Goal: Task Accomplishment & Management: Complete application form

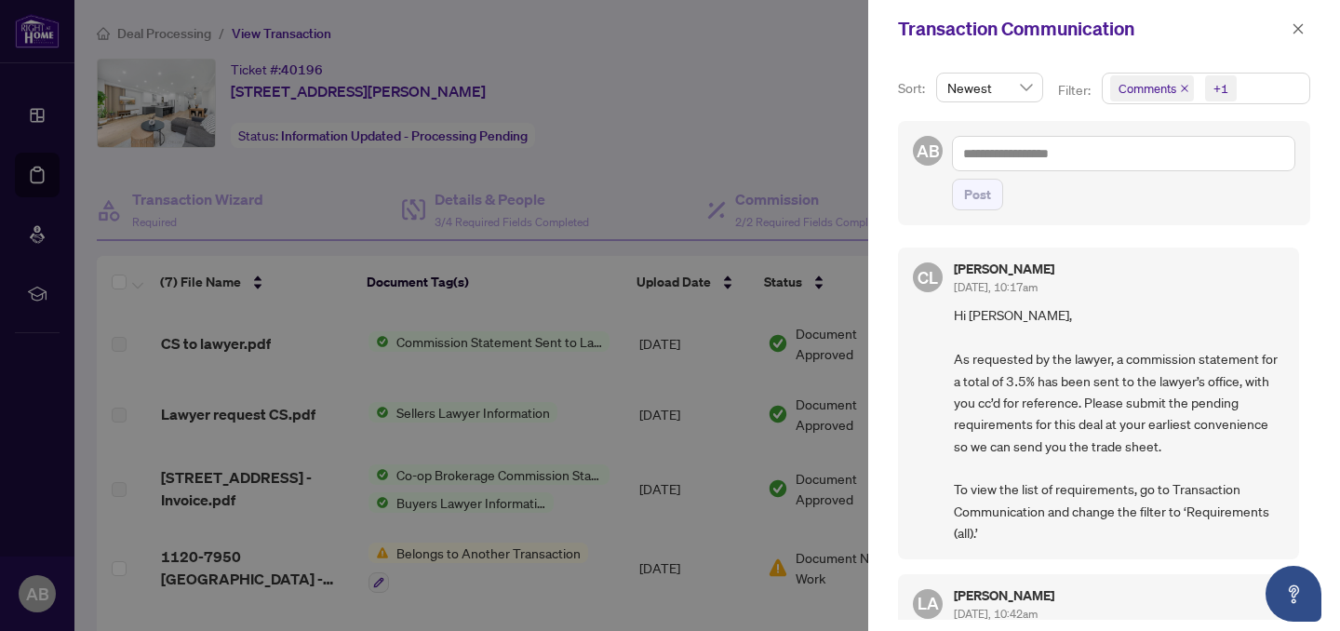
scroll to position [1036, 0]
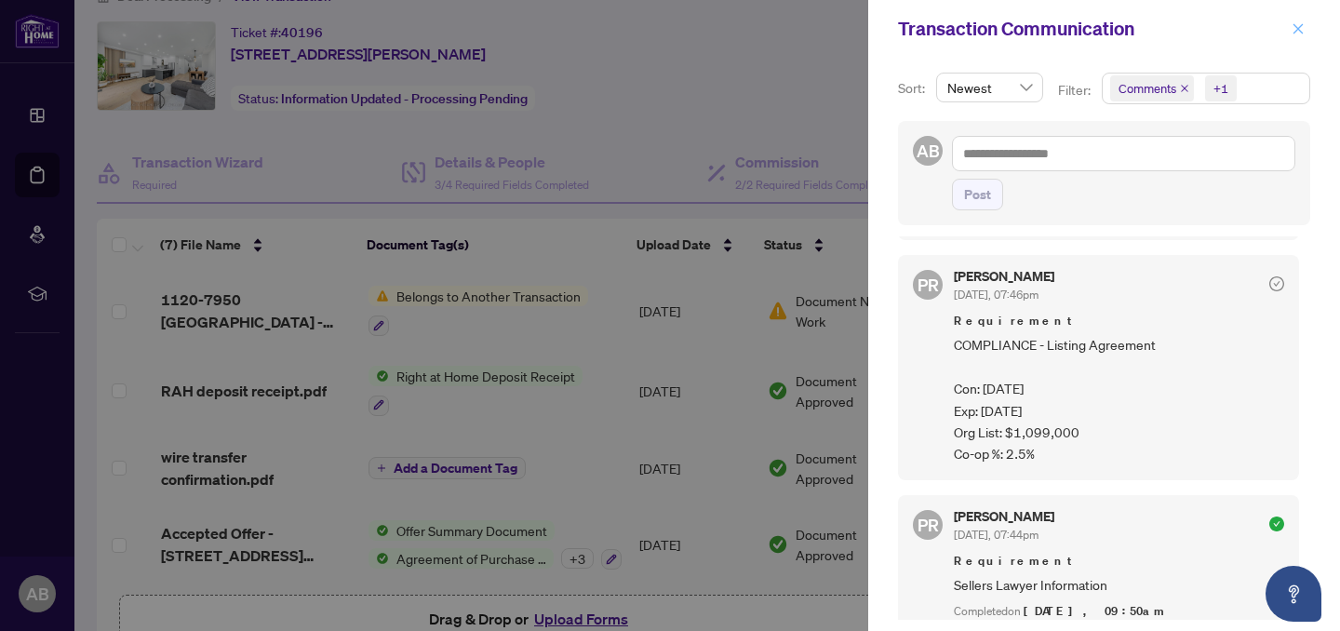
click at [1301, 35] on span "button" at bounding box center [1298, 29] width 13 height 30
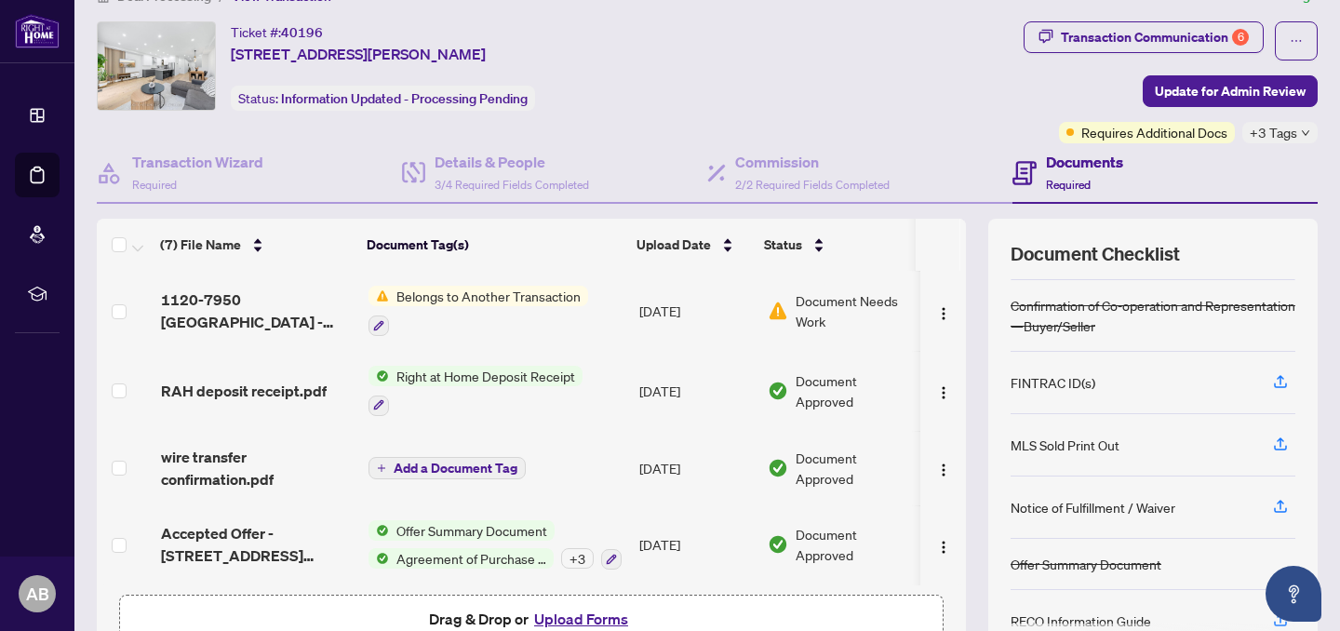
scroll to position [148, 0]
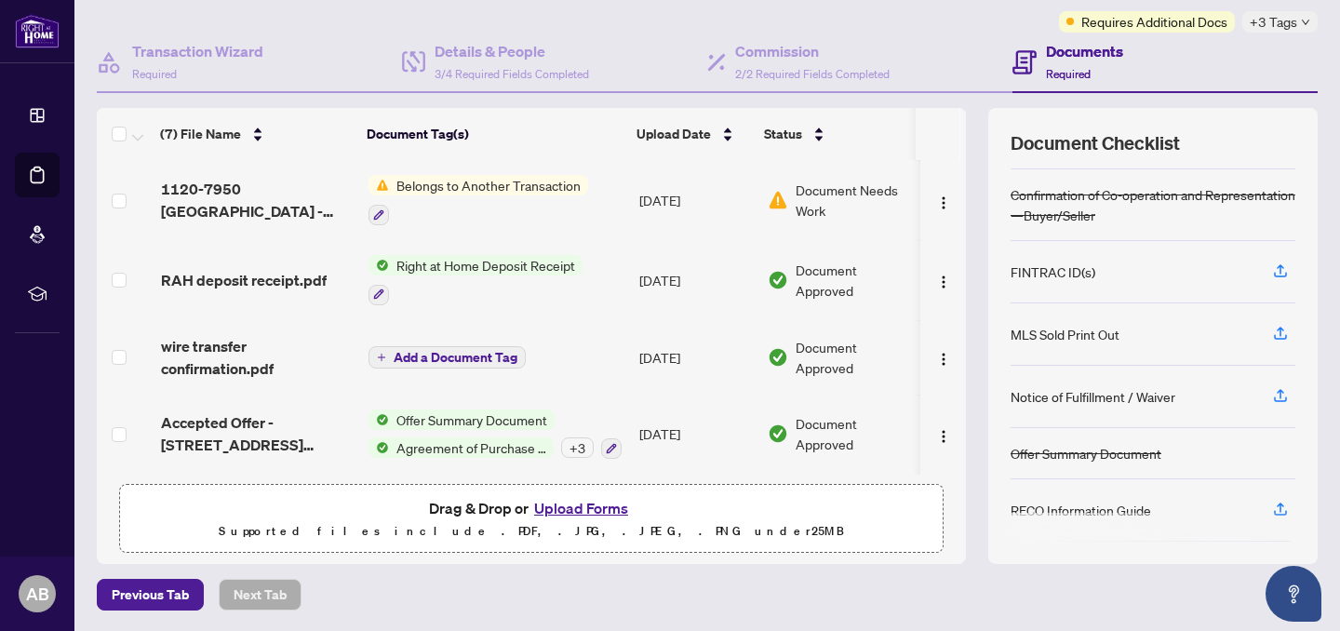
click at [547, 511] on button "Upload Forms" at bounding box center [581, 508] width 105 height 24
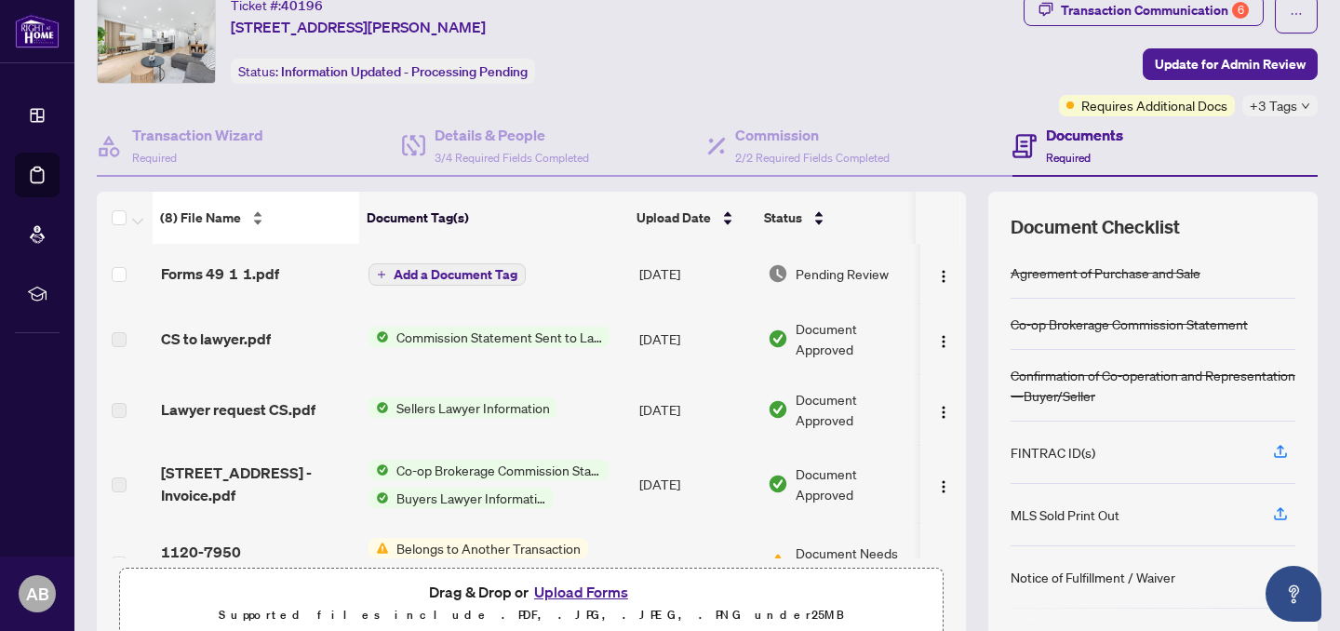
scroll to position [0, 0]
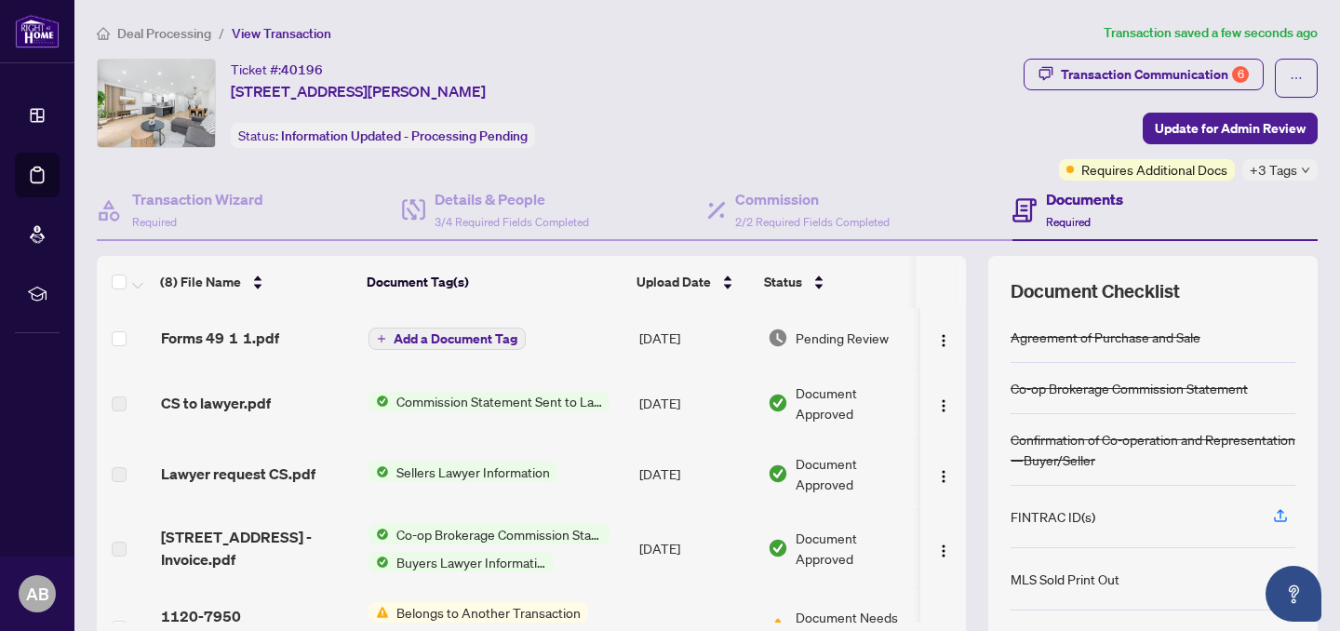
click at [217, 347] on td "Forms 49 1 1.pdf" at bounding box center [258, 338] width 208 height 60
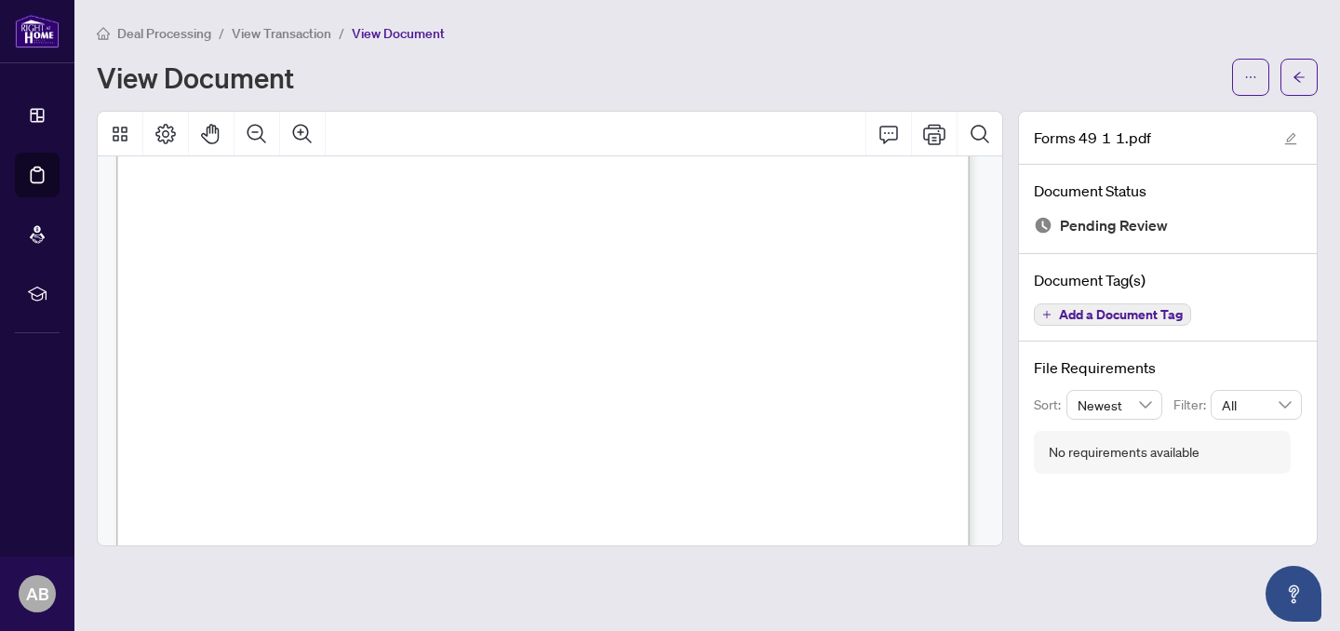
scroll to position [19288, 0]
click at [803, 55] on div "Deal Processing / View Transaction / View Document View Document" at bounding box center [707, 59] width 1221 height 74
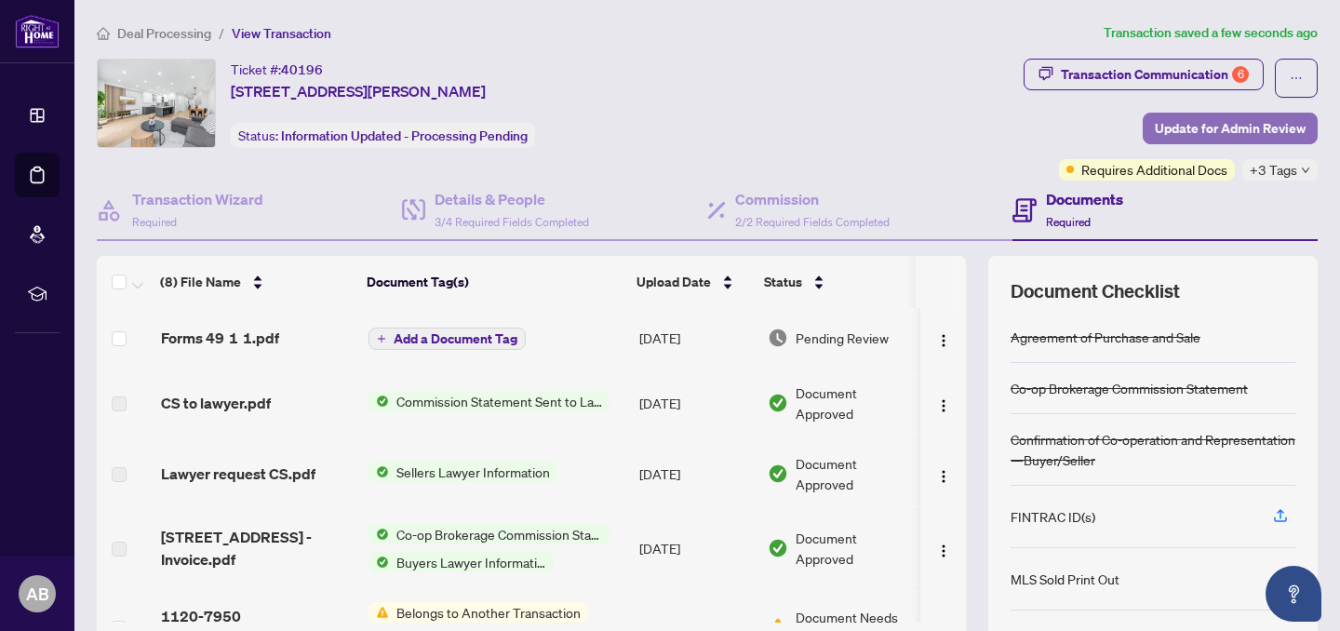
click at [1253, 134] on span "Update for Admin Review" at bounding box center [1230, 129] width 151 height 30
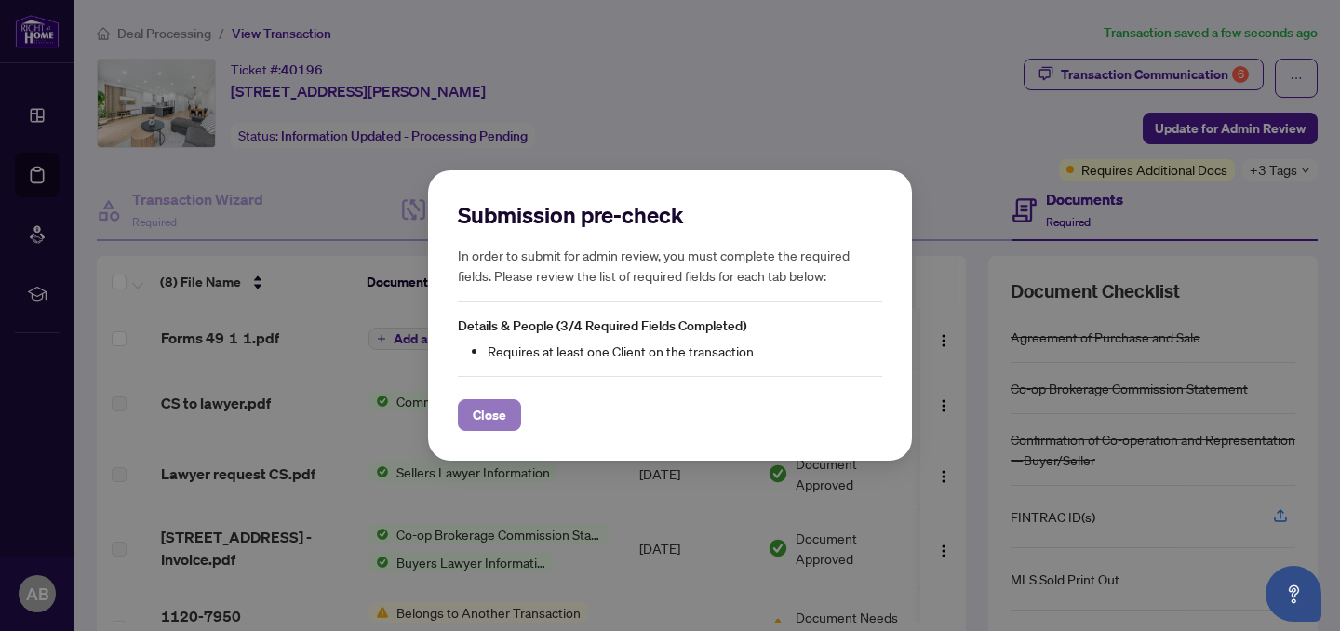
click at [503, 416] on button "Close" at bounding box center [489, 415] width 63 height 32
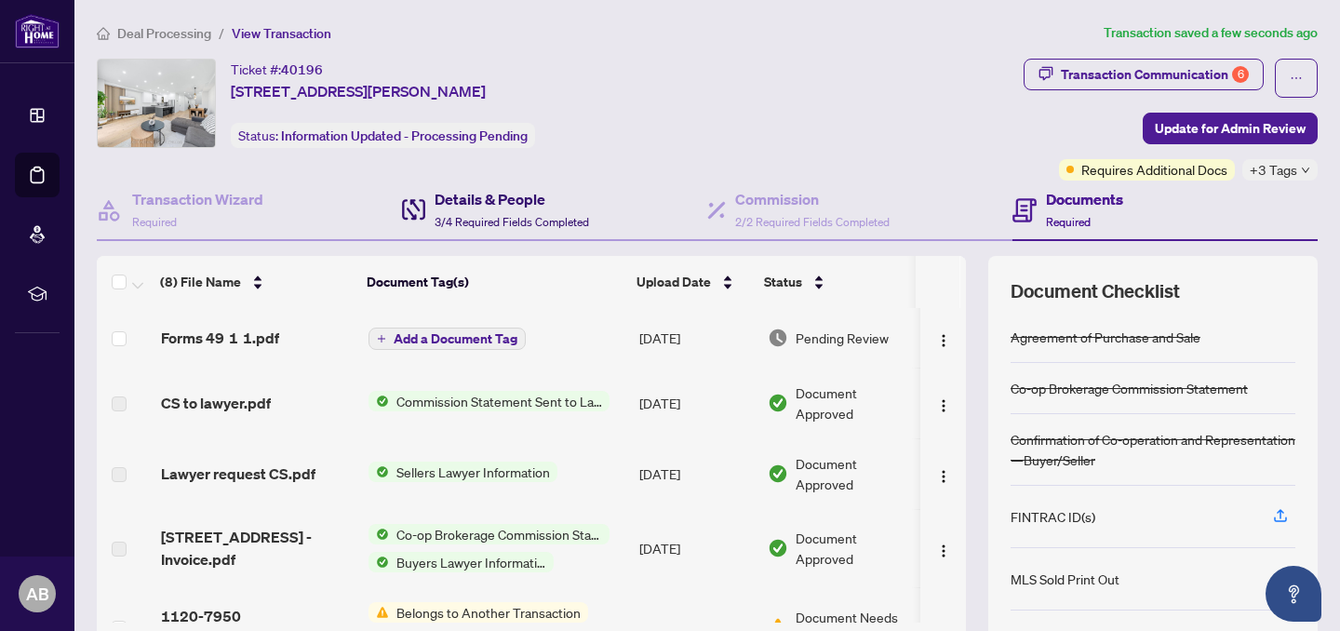
click at [502, 210] on div "Details & People 3/4 Required Fields Completed" at bounding box center [512, 210] width 154 height 44
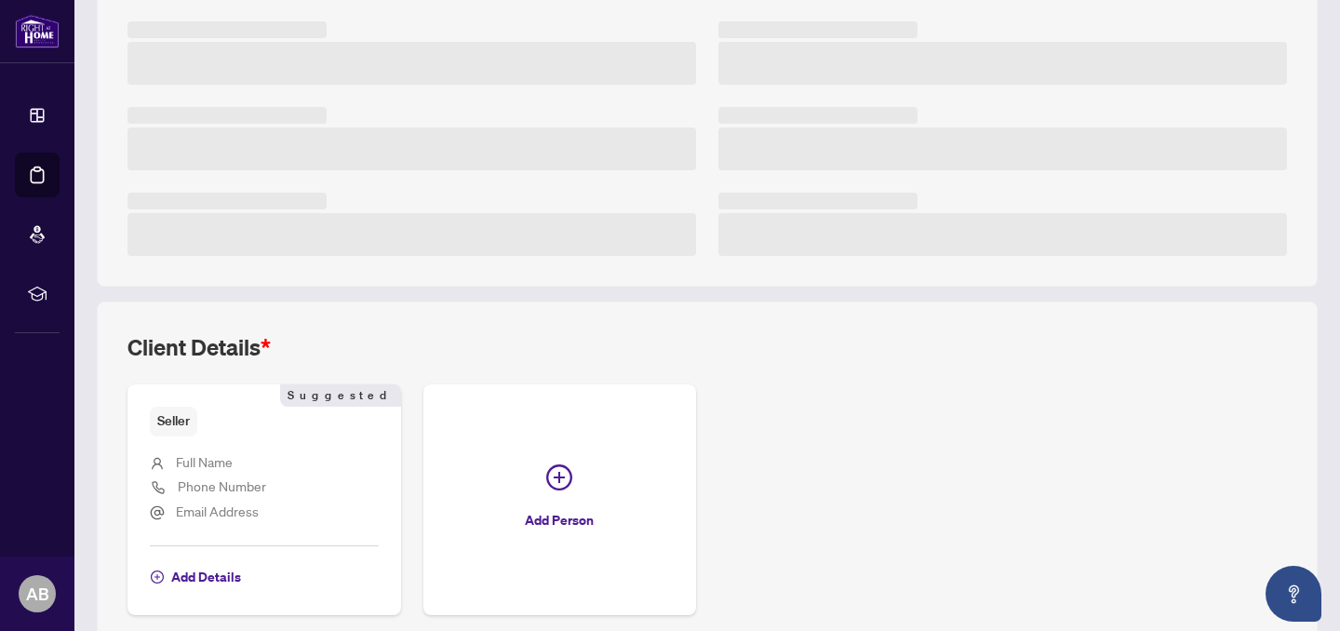
scroll to position [486, 0]
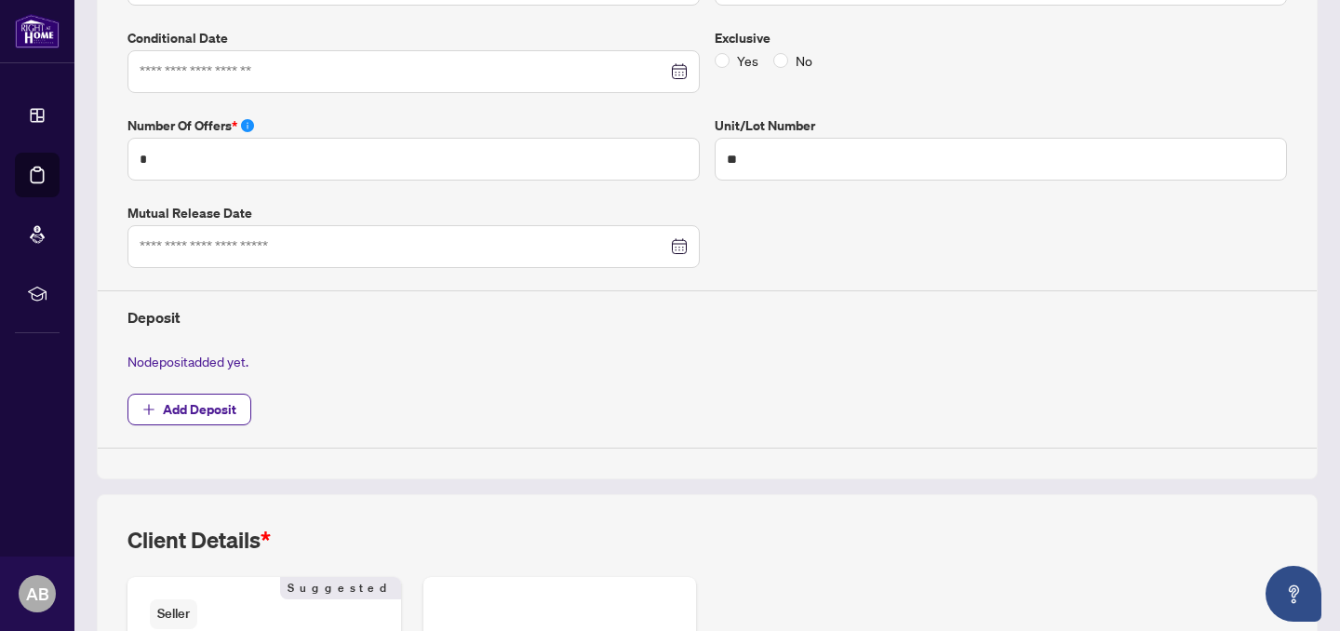
type input "**********"
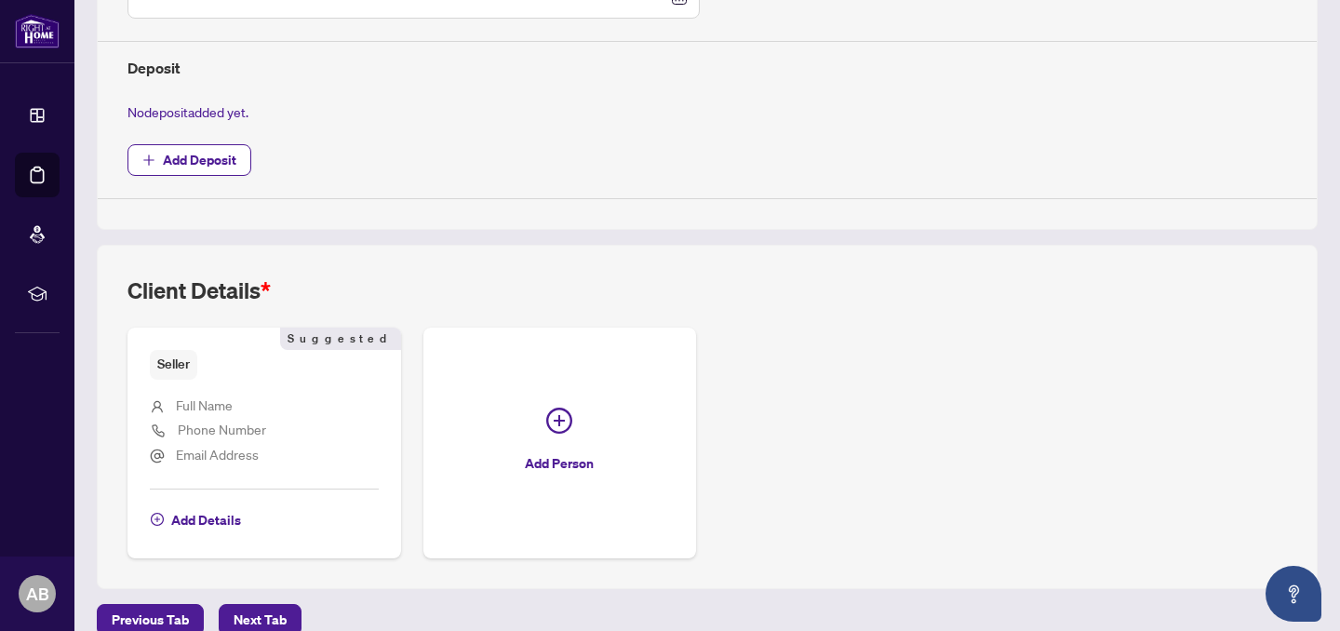
scroll to position [761, 0]
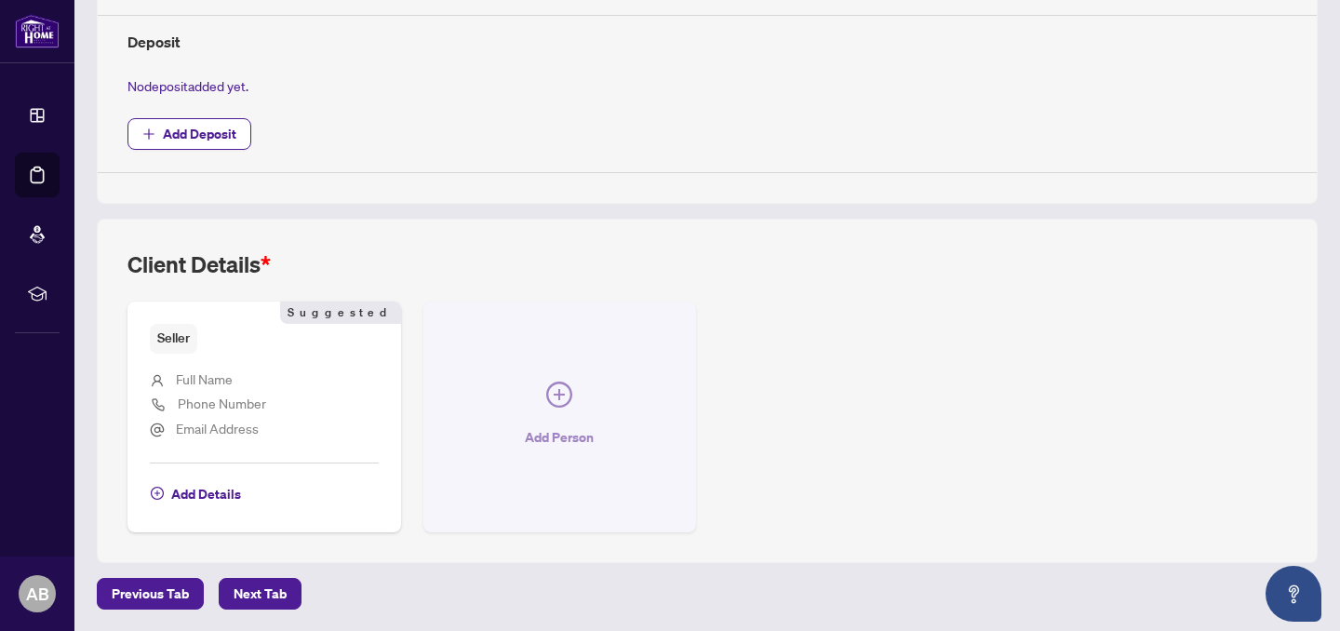
click at [546, 387] on icon "plus-circle" at bounding box center [559, 395] width 26 height 26
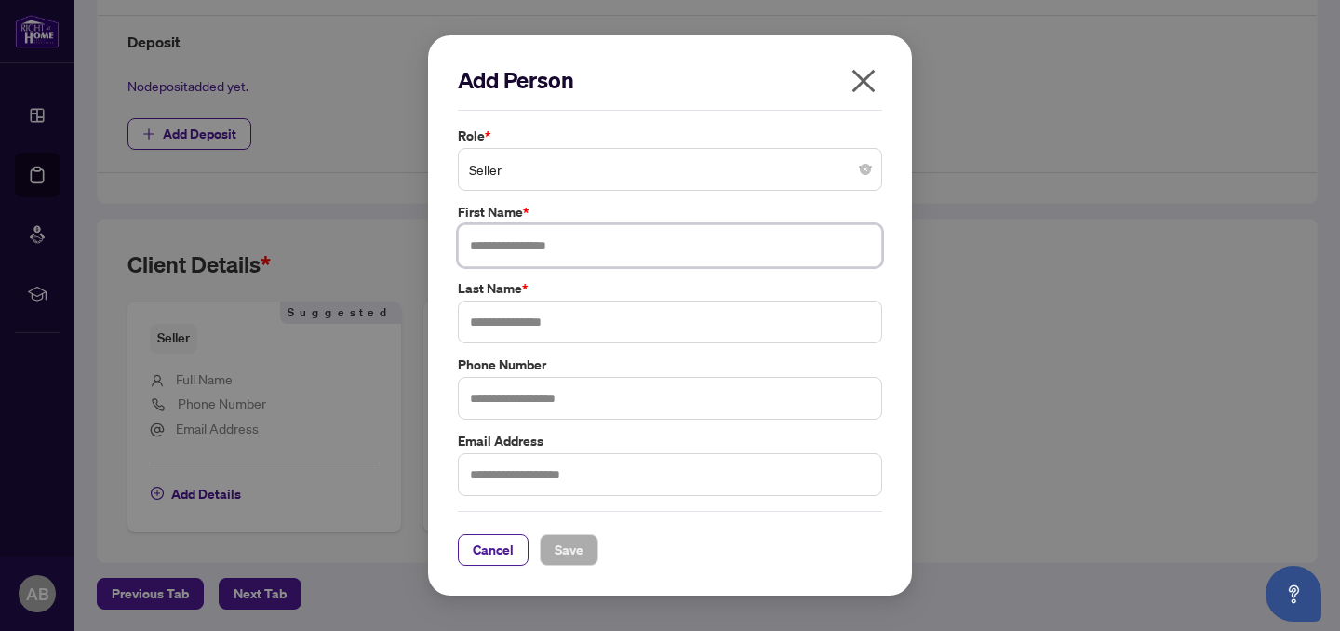
click at [554, 248] on input "text" at bounding box center [670, 245] width 424 height 43
click at [522, 321] on input "text" at bounding box center [670, 322] width 424 height 43
click at [537, 258] on div "Role * Seller First Name * **** Last Name * Phone Number Email Address" at bounding box center [670, 311] width 436 height 370
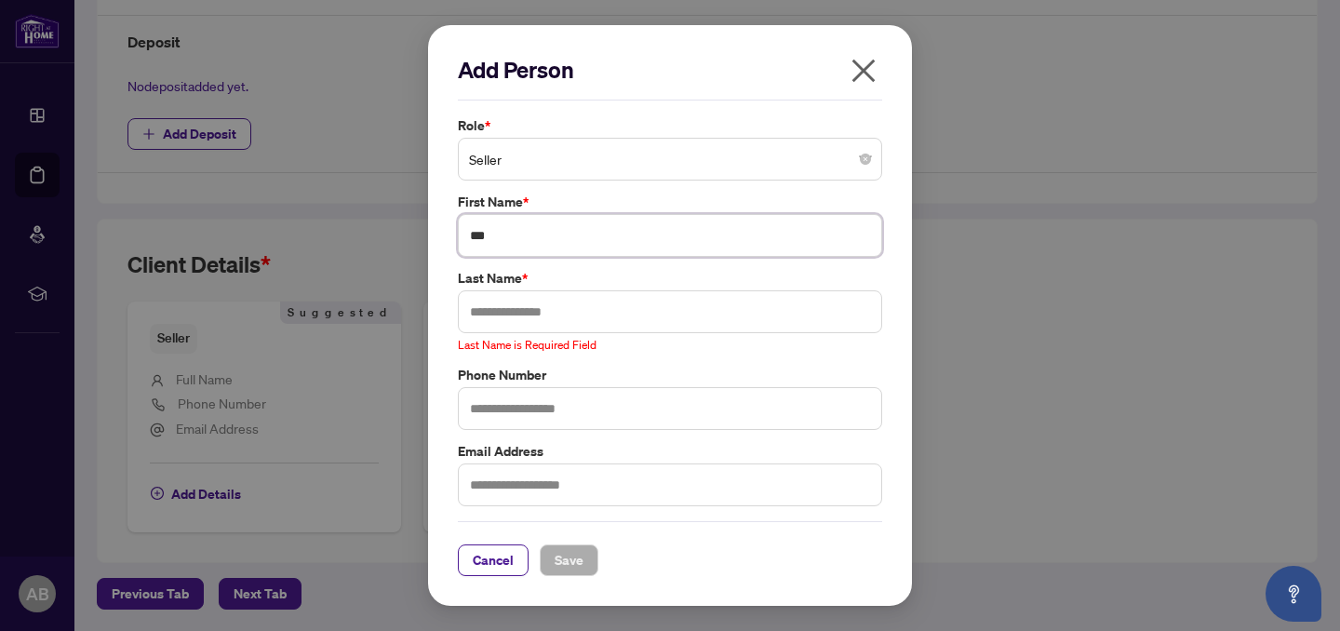
click at [641, 139] on div "Seller" at bounding box center [670, 159] width 424 height 43
type input "***"
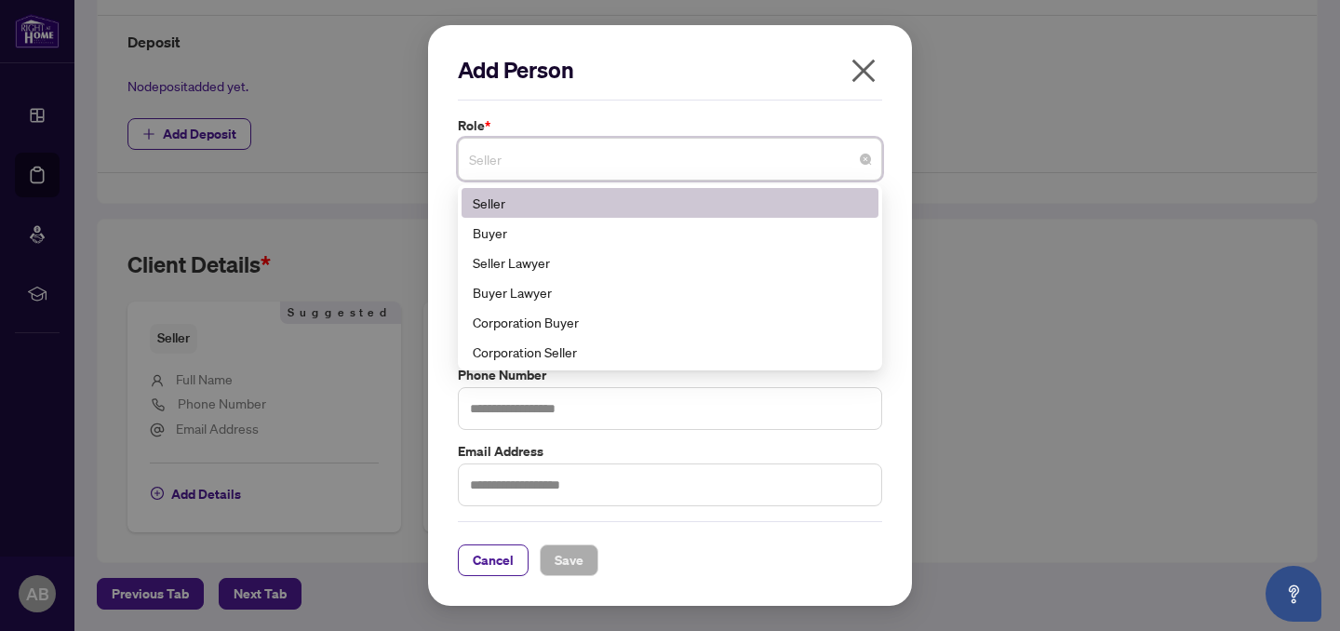
click at [646, 164] on span "Seller" at bounding box center [670, 158] width 402 height 35
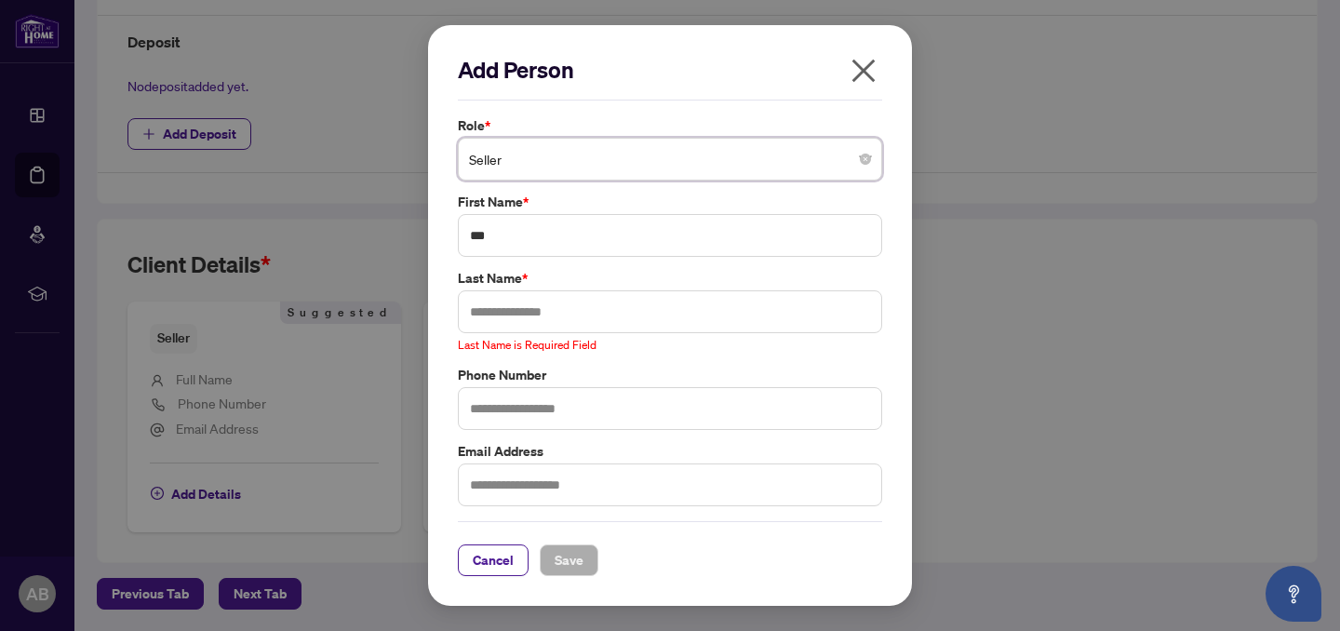
click at [646, 164] on span "Seller" at bounding box center [670, 158] width 402 height 35
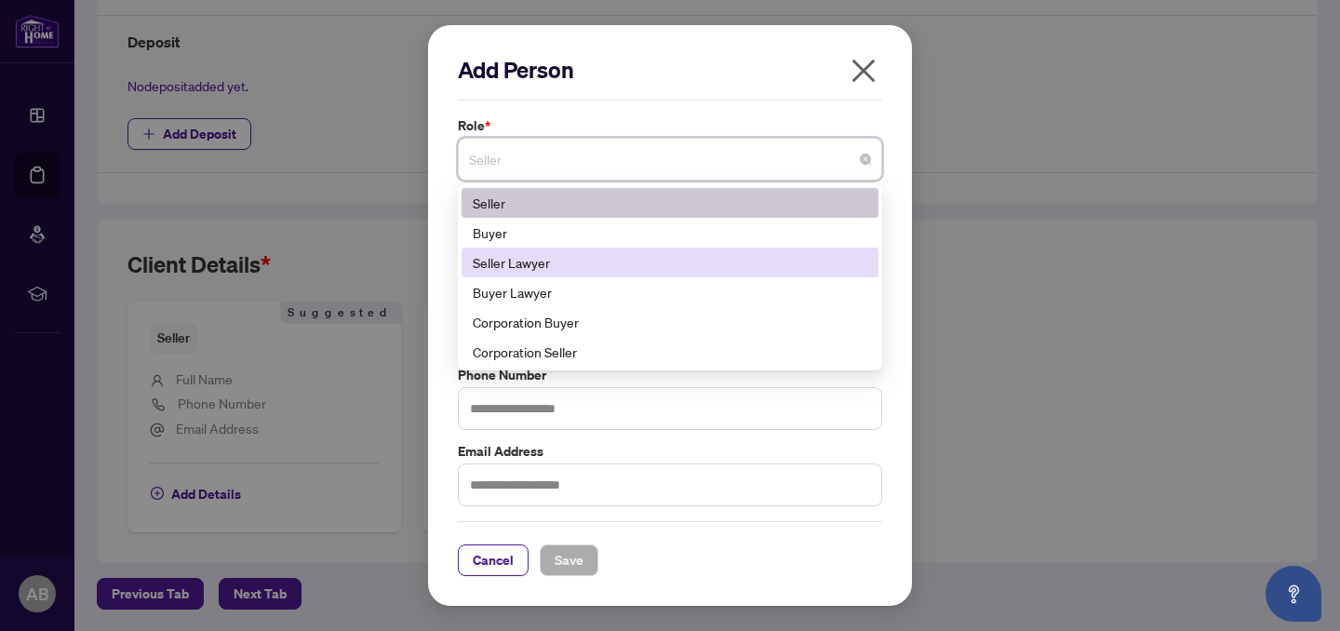
click at [557, 269] on div "Seller Lawyer" at bounding box center [670, 262] width 395 height 20
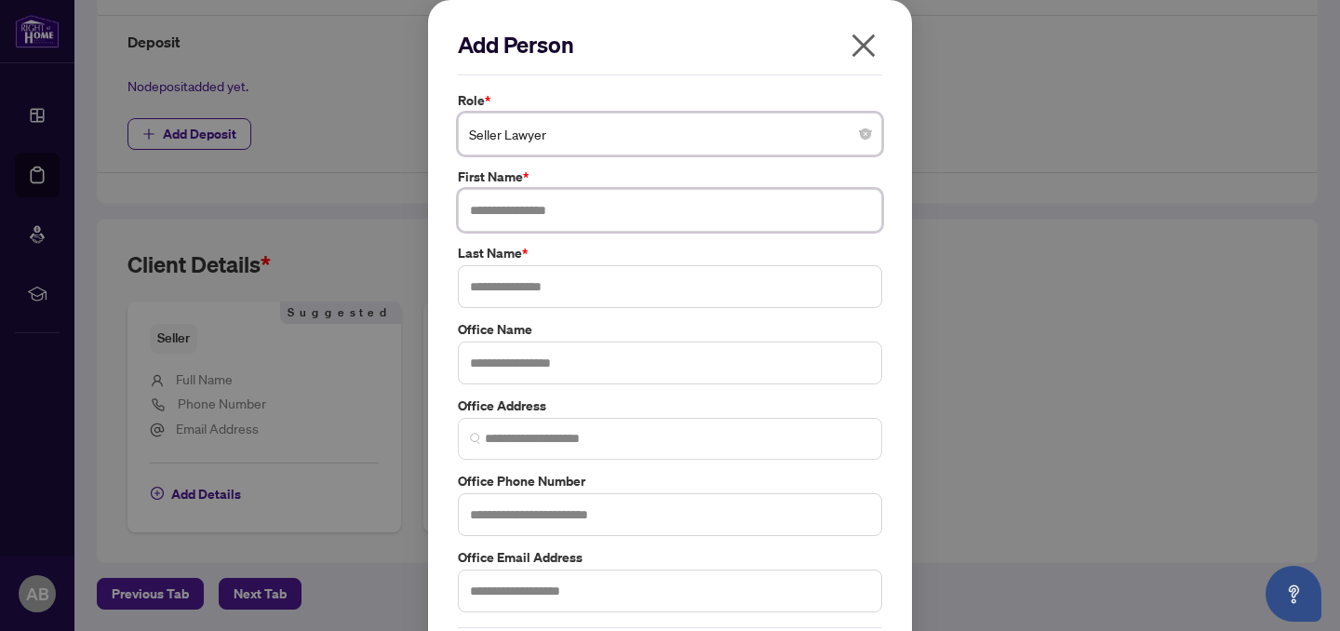
click at [501, 214] on input "text" at bounding box center [670, 210] width 424 height 43
type input "****"
click at [503, 296] on input "text" at bounding box center [670, 286] width 424 height 43
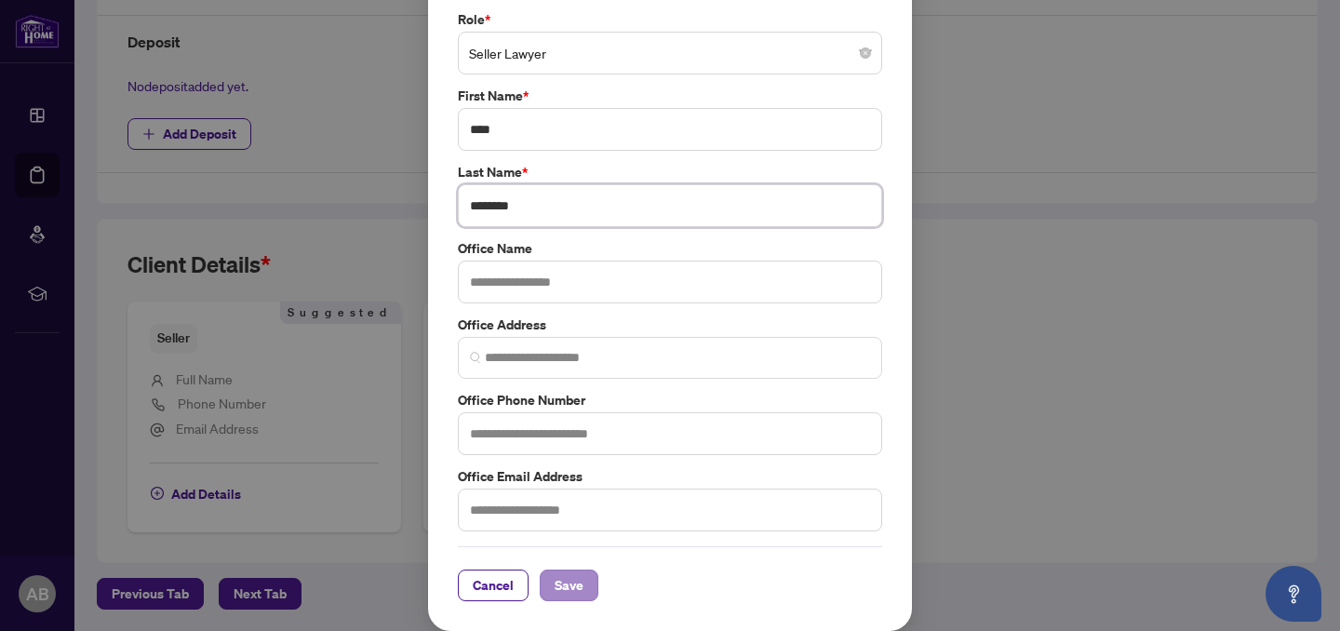
type input "*******"
click at [559, 592] on span "Save" at bounding box center [569, 585] width 29 height 30
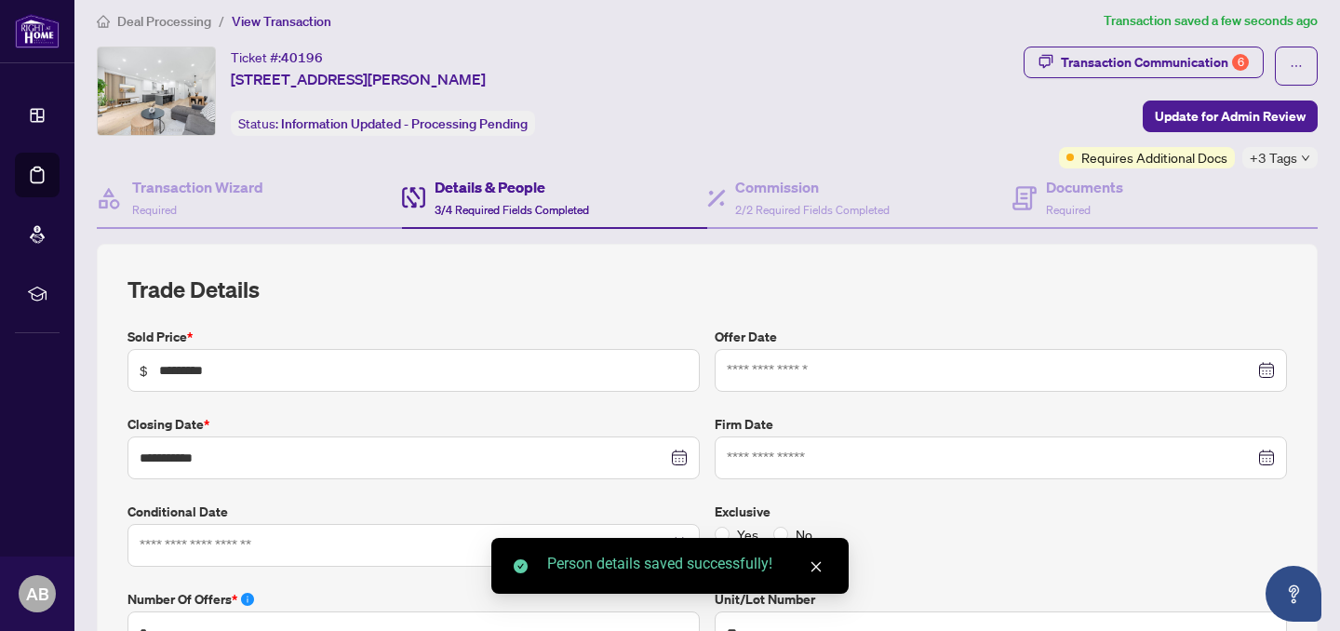
scroll to position [0, 0]
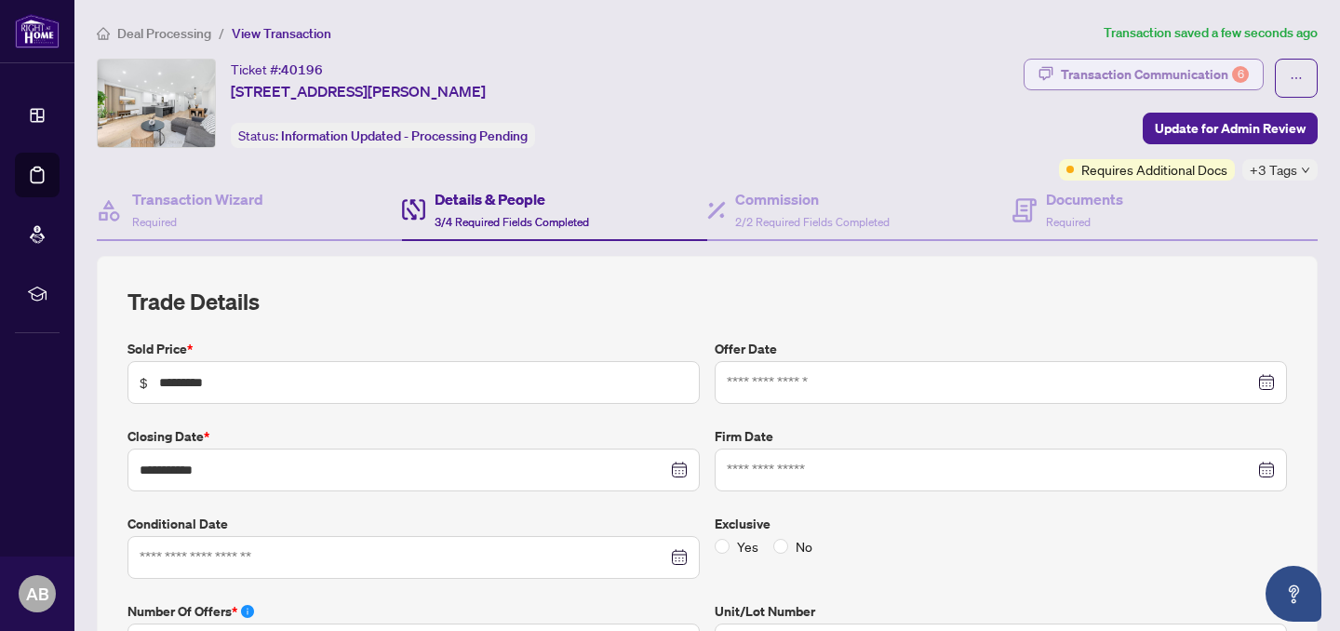
click at [1184, 74] on div "Transaction Communication 6" at bounding box center [1155, 75] width 188 height 30
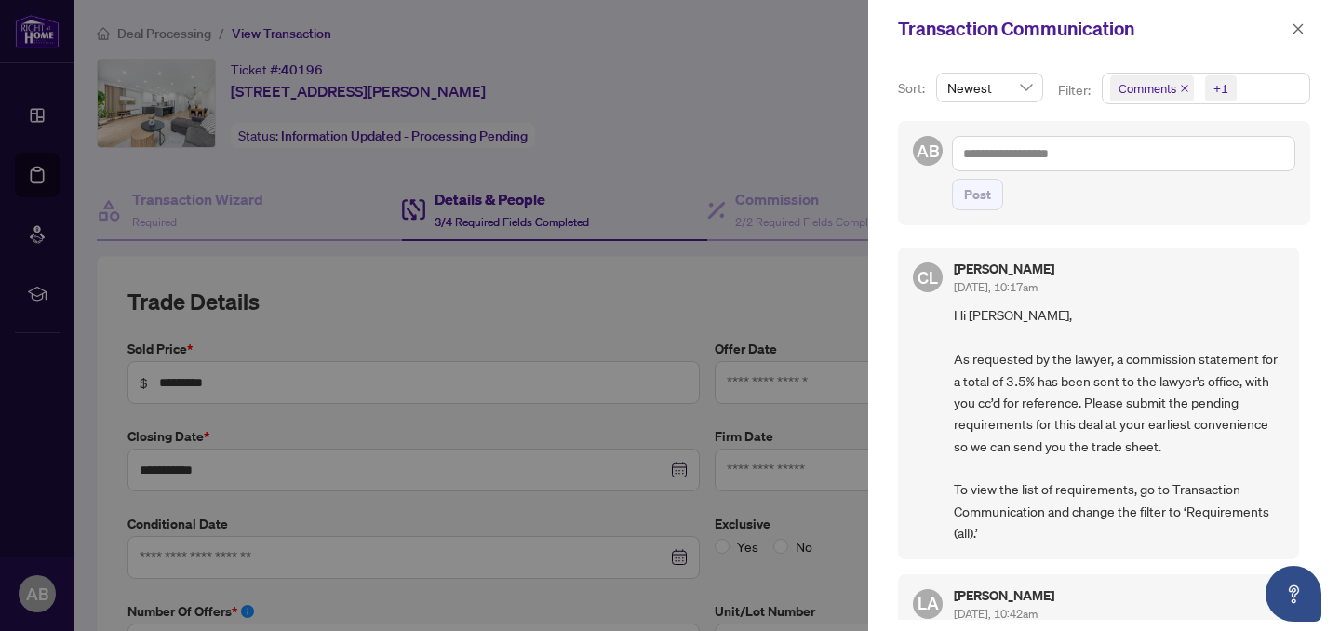
click at [738, 185] on div at bounding box center [670, 315] width 1340 height 631
click at [790, 113] on div at bounding box center [670, 315] width 1340 height 631
click at [1298, 29] on icon "close" at bounding box center [1299, 28] width 10 height 10
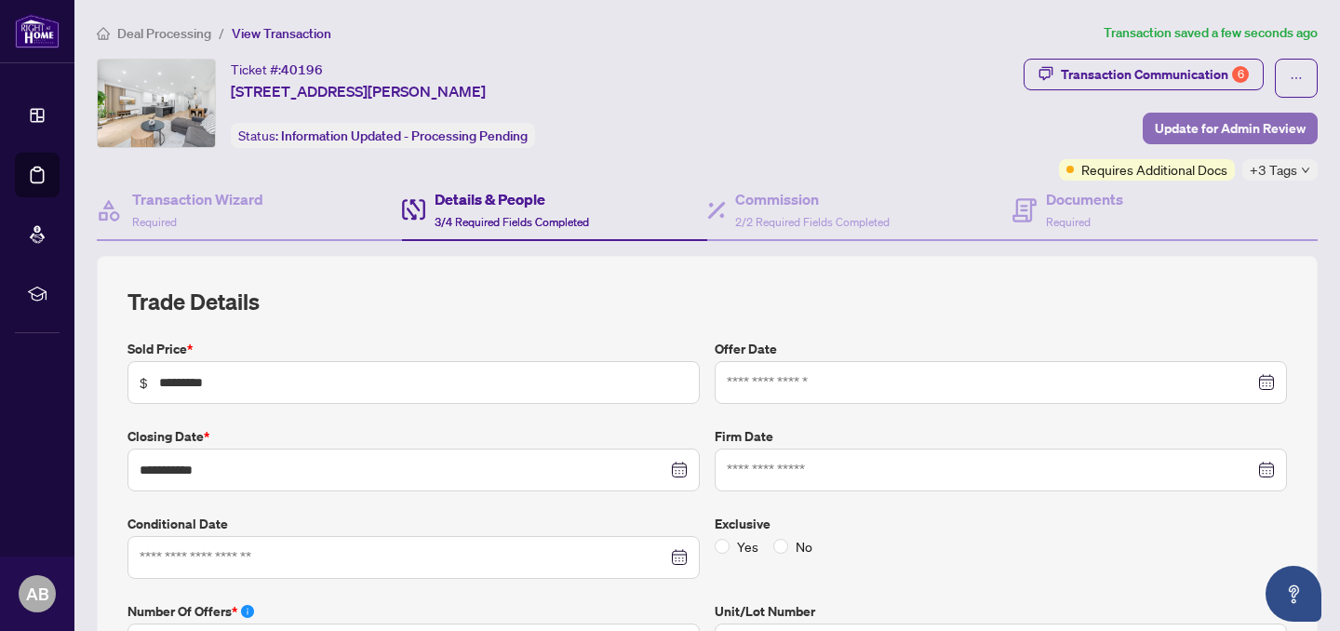
click at [1223, 135] on span "Update for Admin Review" at bounding box center [1230, 129] width 151 height 30
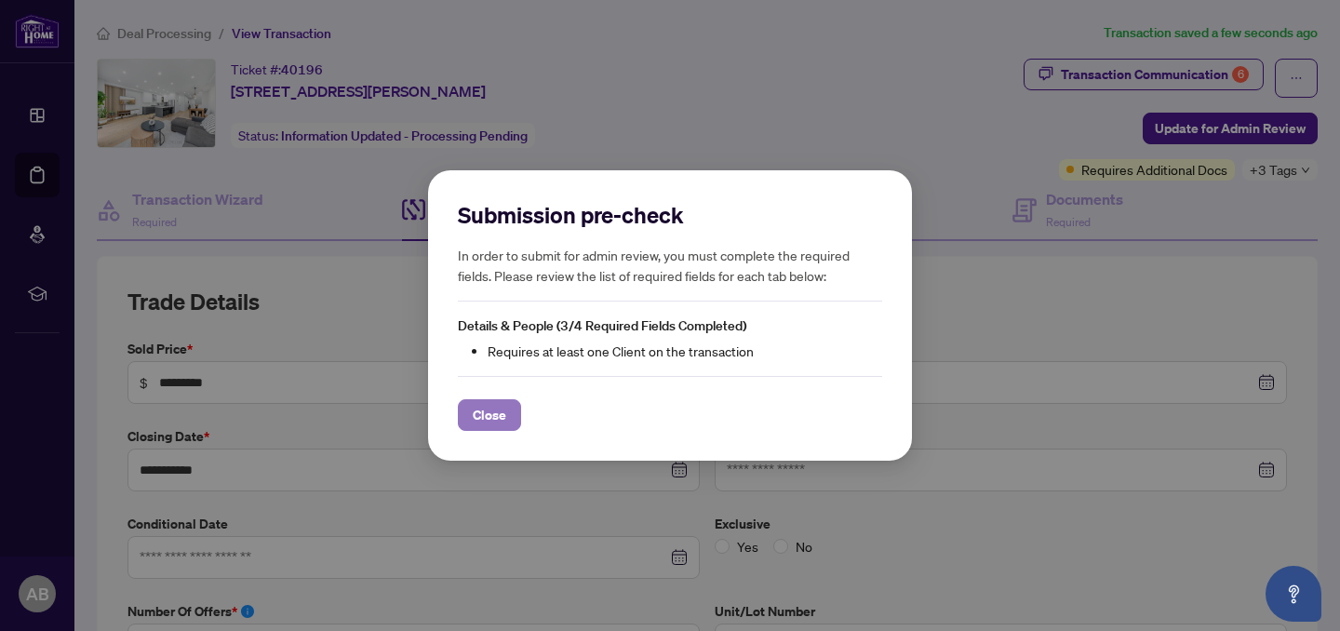
click at [505, 409] on button "Close" at bounding box center [489, 415] width 63 height 32
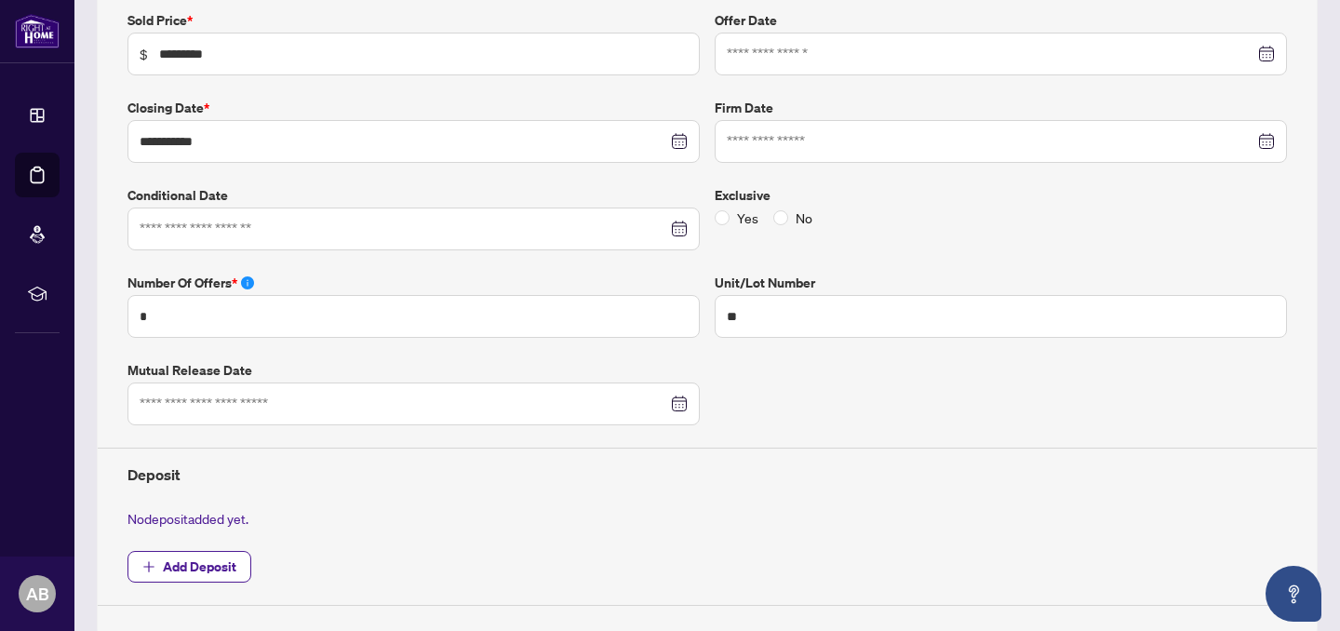
scroll to position [761, 0]
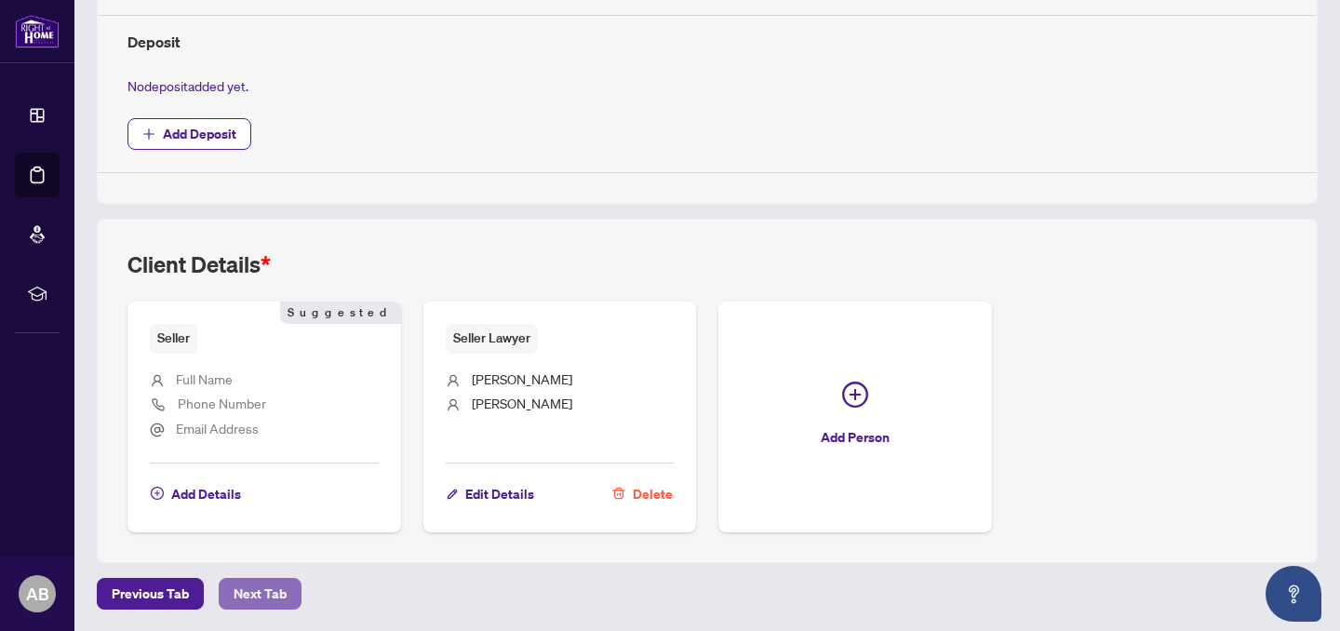
click at [253, 594] on span "Next Tab" at bounding box center [260, 594] width 53 height 30
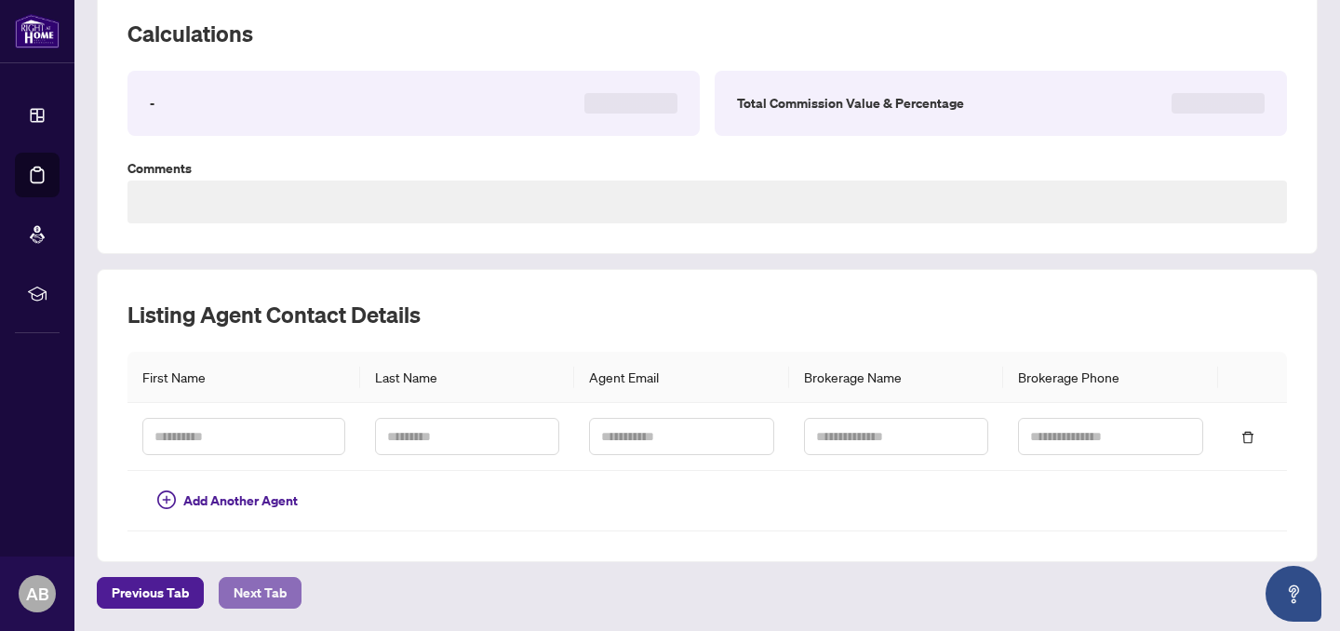
scroll to position [266, 0]
click at [253, 594] on span "Next Tab" at bounding box center [260, 595] width 53 height 30
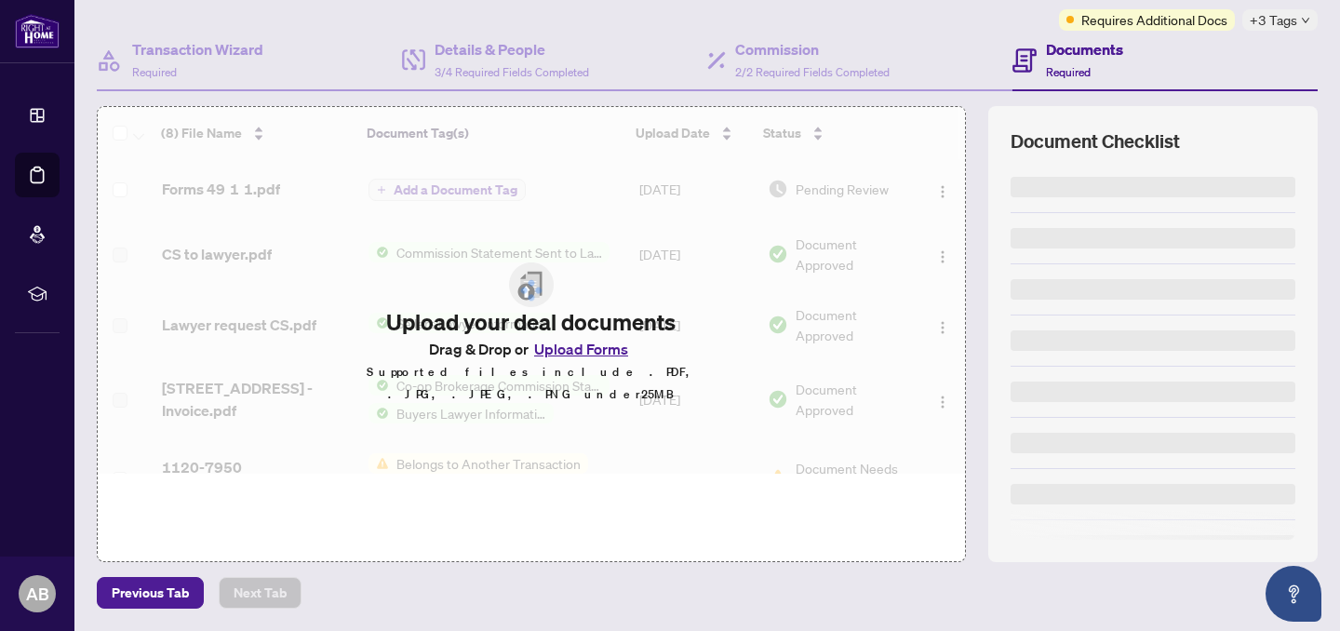
type textarea "**********"
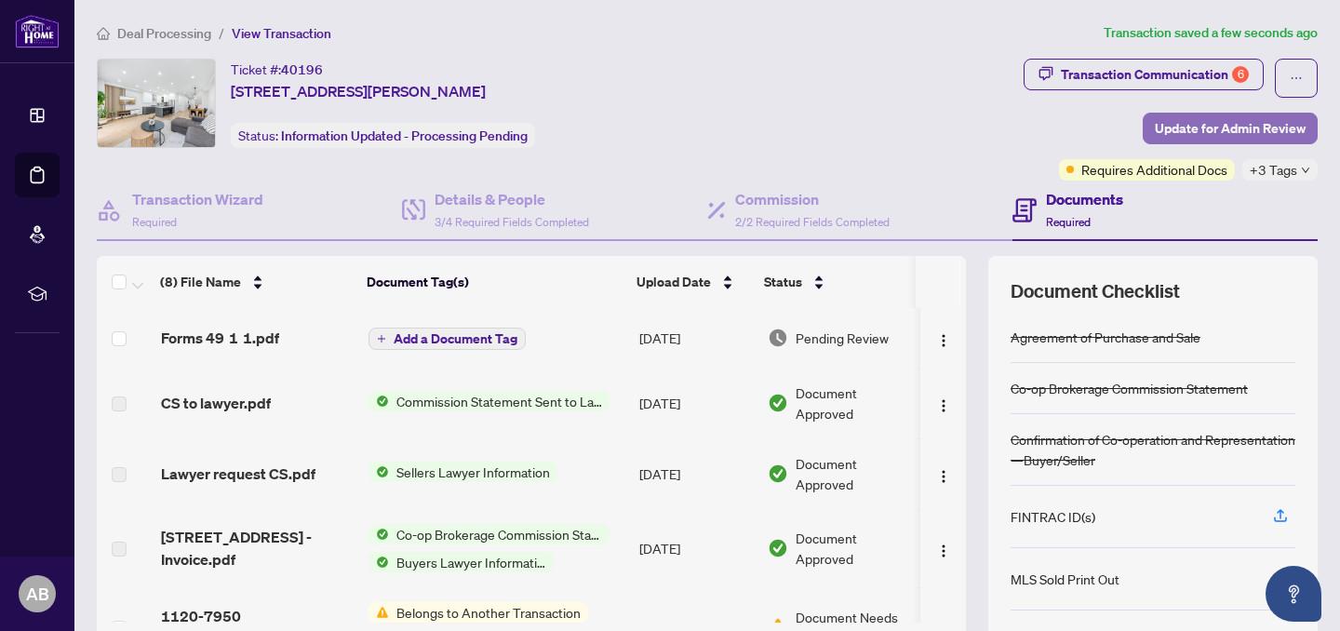
click at [1189, 128] on span "Update for Admin Review" at bounding box center [1230, 129] width 151 height 30
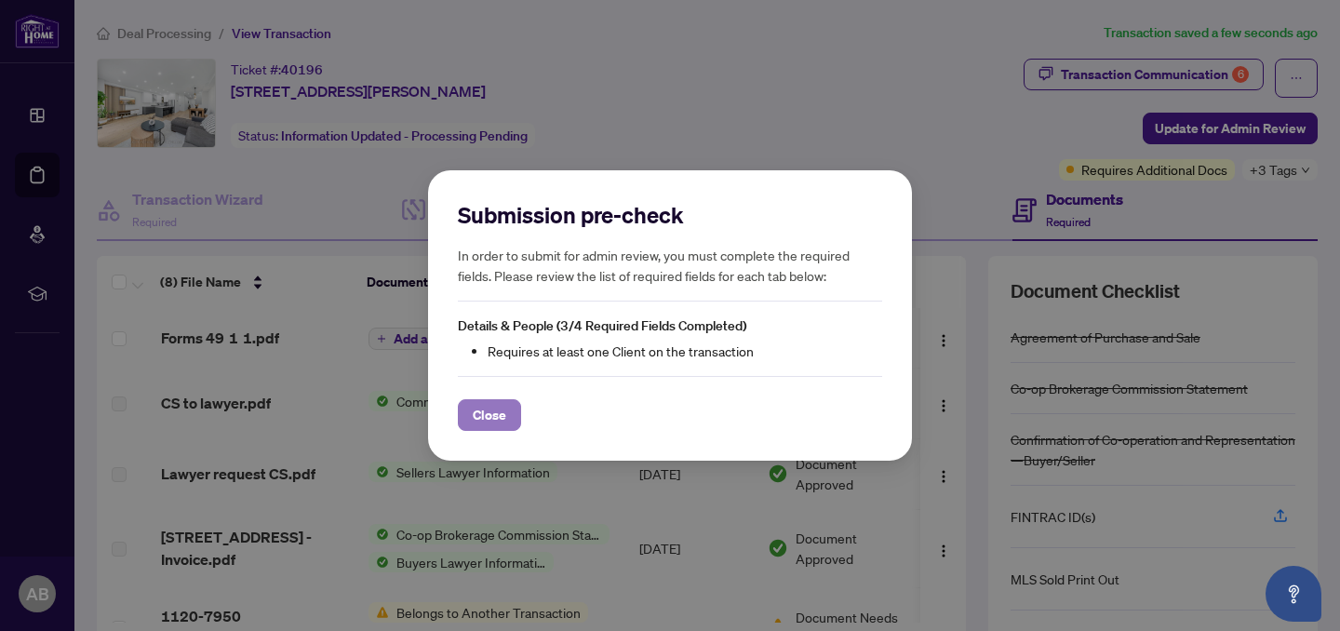
click at [498, 417] on span "Close" at bounding box center [490, 415] width 34 height 30
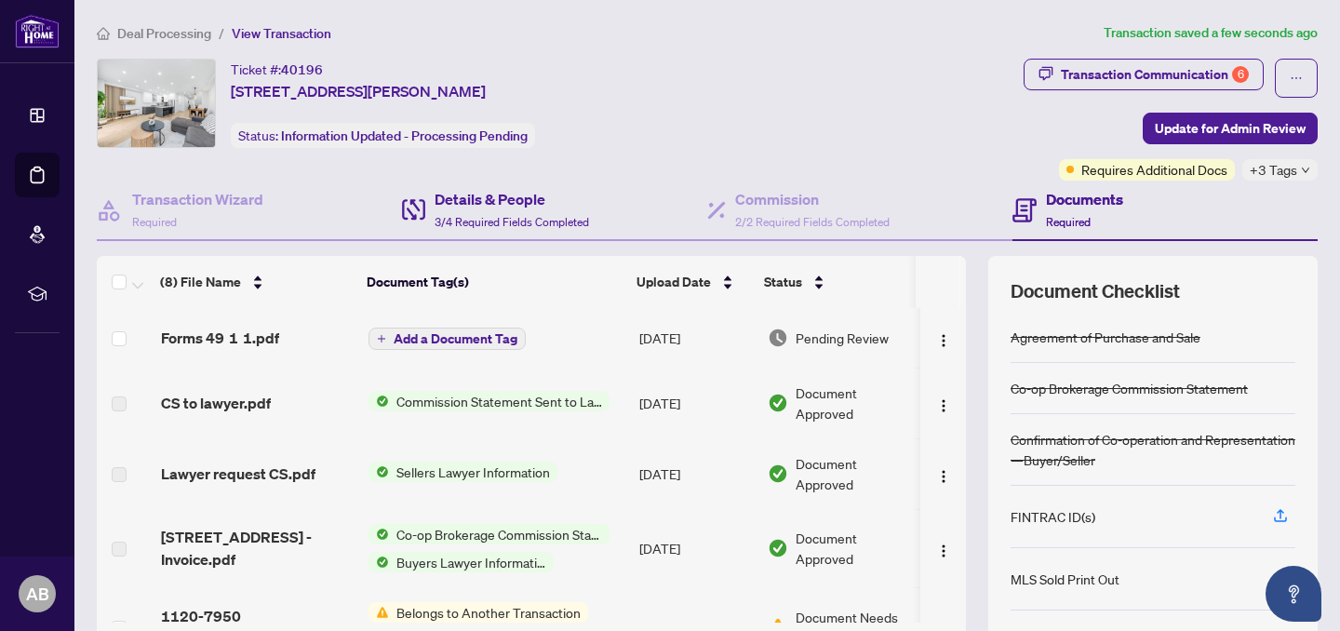
click at [570, 231] on div "Details & People 3/4 Required Fields Completed" at bounding box center [554, 211] width 305 height 60
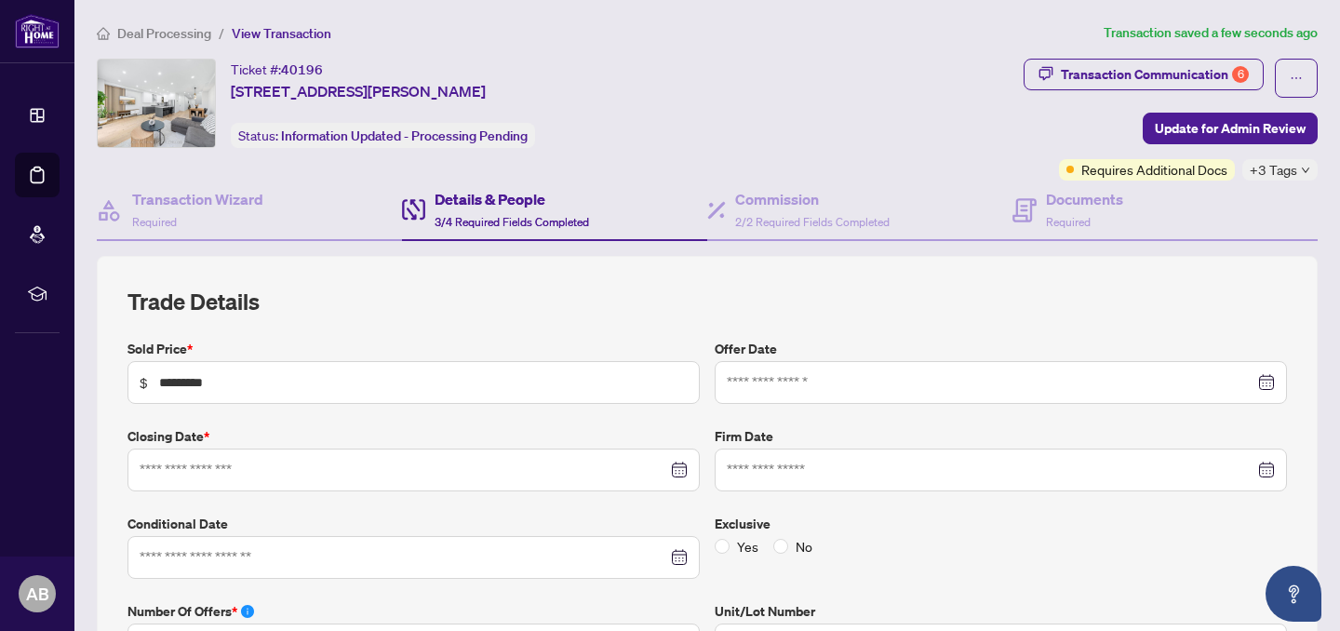
type input "**********"
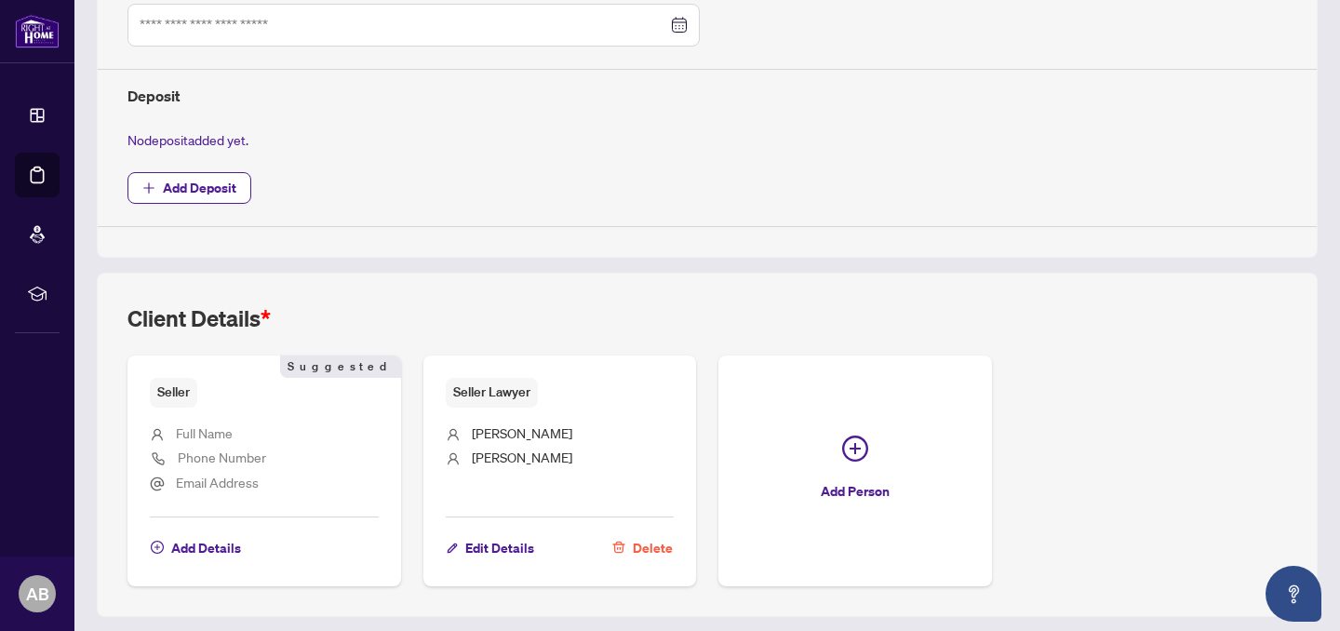
scroll to position [761, 0]
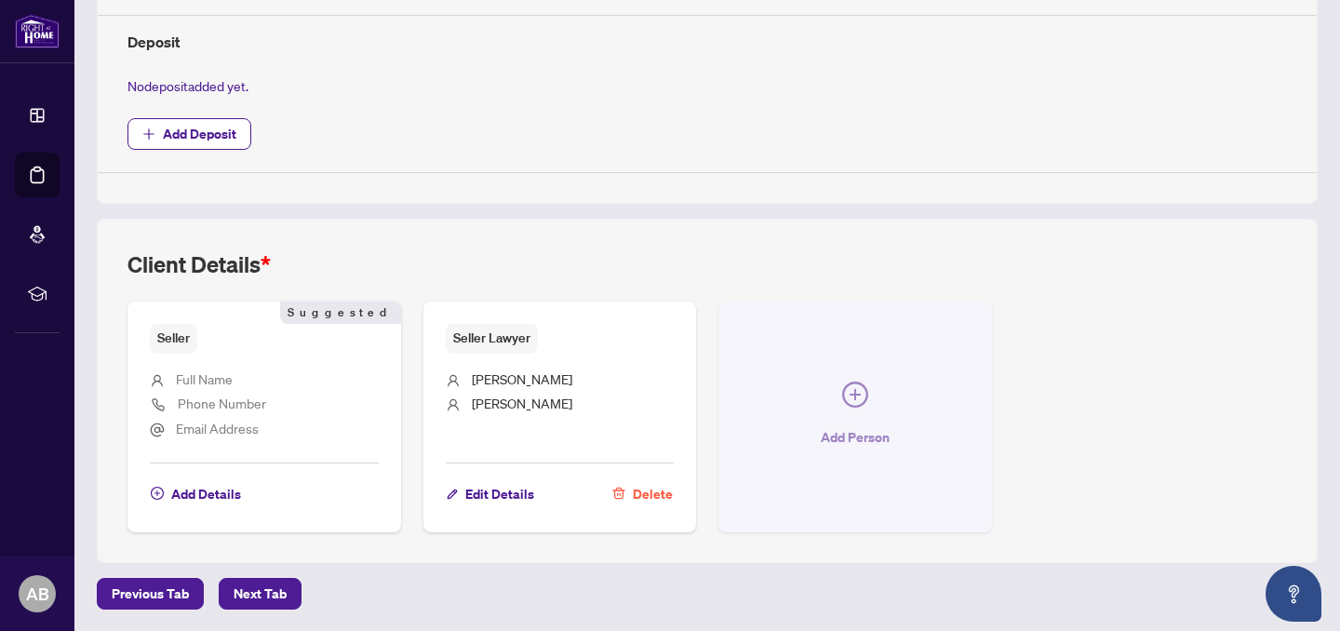
click at [842, 409] on span "button" at bounding box center [855, 399] width 26 height 34
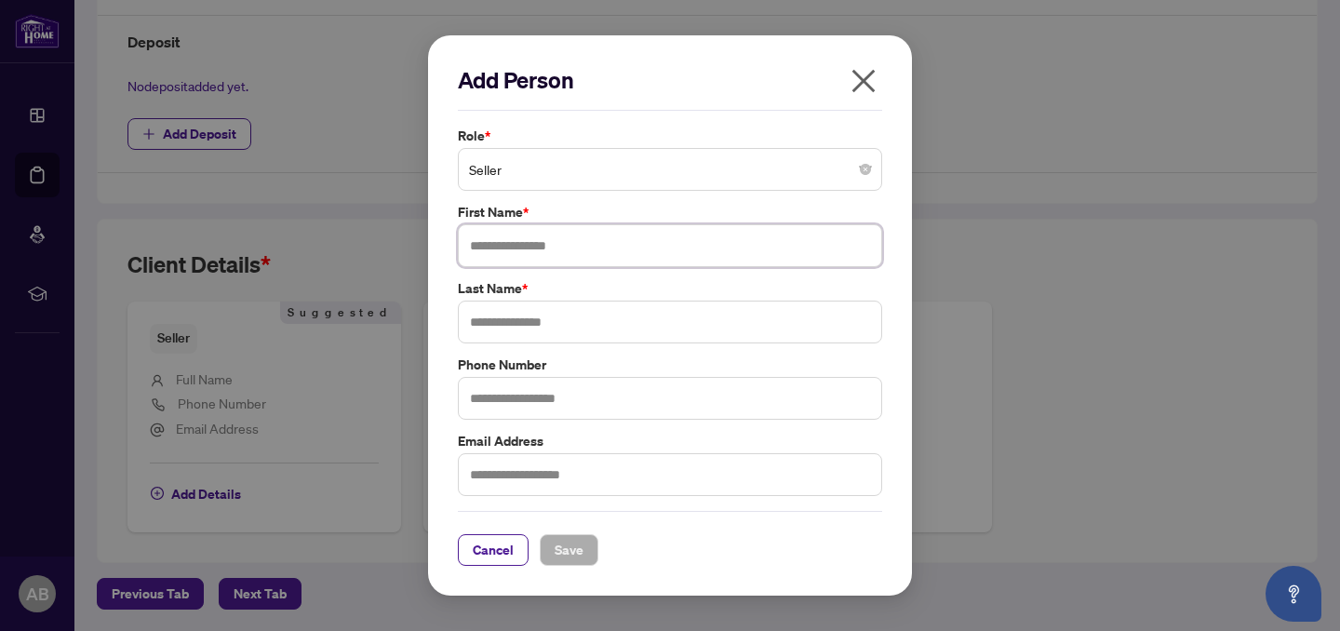
click at [528, 244] on input "text" at bounding box center [670, 245] width 424 height 43
type input "****"
click at [519, 329] on input "text" at bounding box center [670, 322] width 424 height 43
type input "********"
click at [557, 551] on span "Save" at bounding box center [569, 550] width 29 height 30
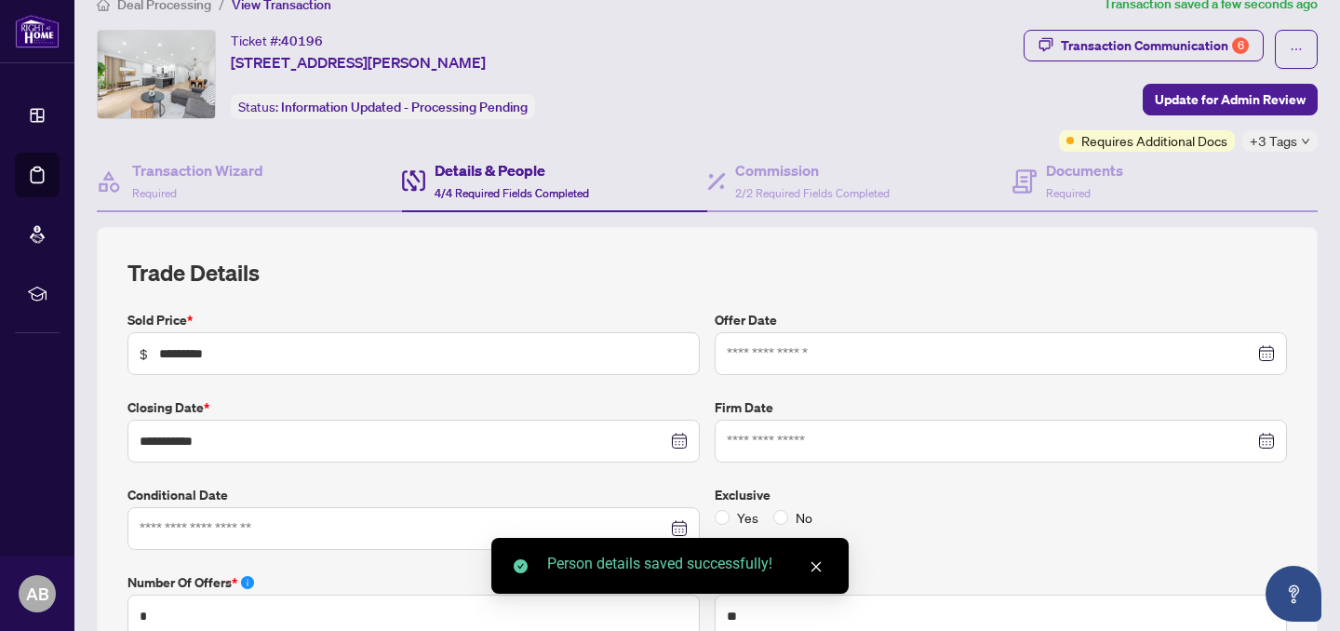
scroll to position [0, 0]
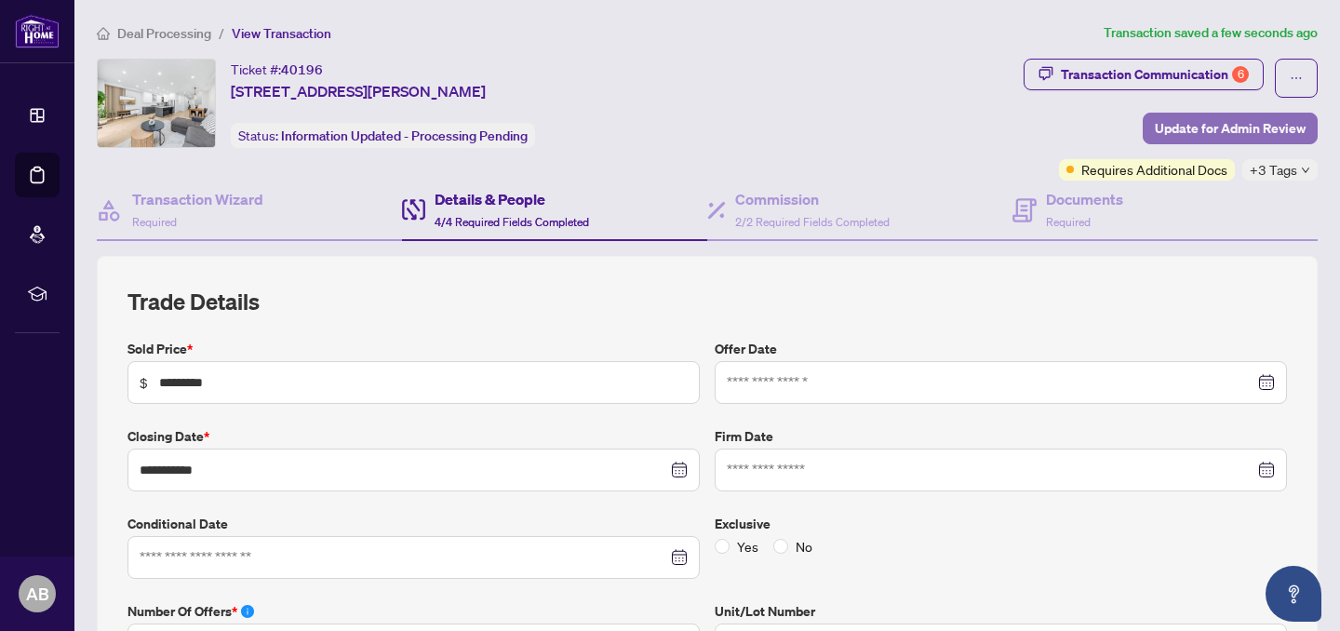
click at [1202, 129] on span "Update for Admin Review" at bounding box center [1230, 129] width 151 height 30
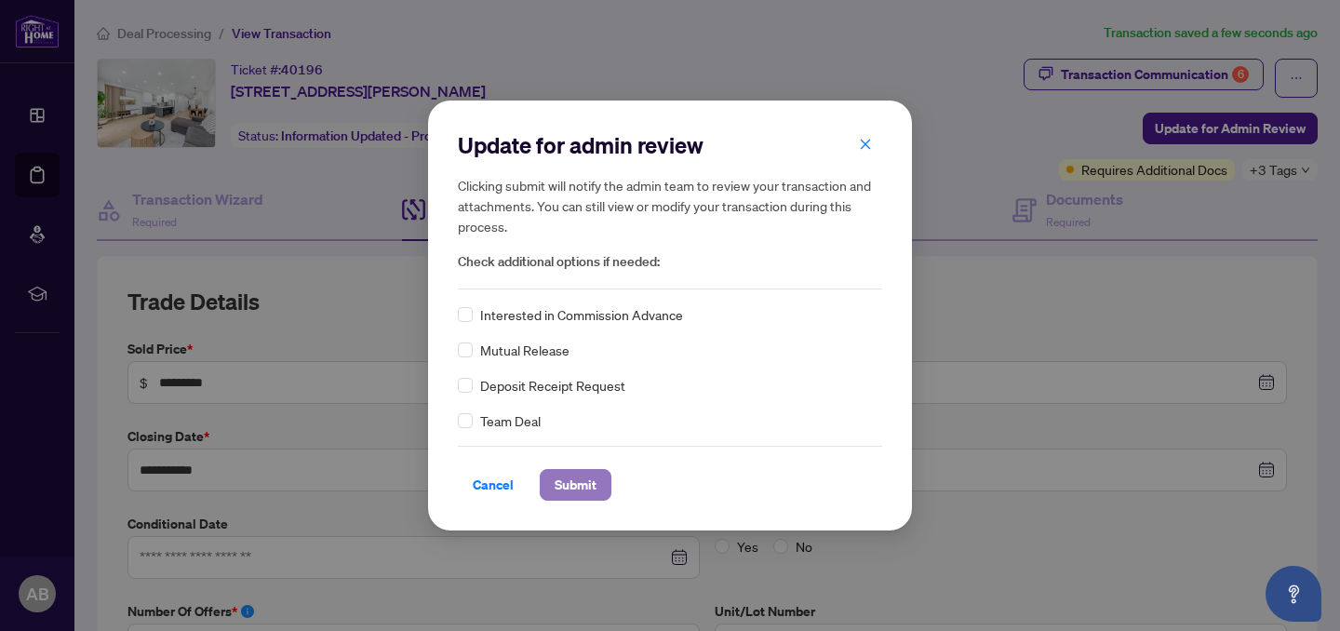
click at [573, 487] on span "Submit" at bounding box center [576, 485] width 42 height 30
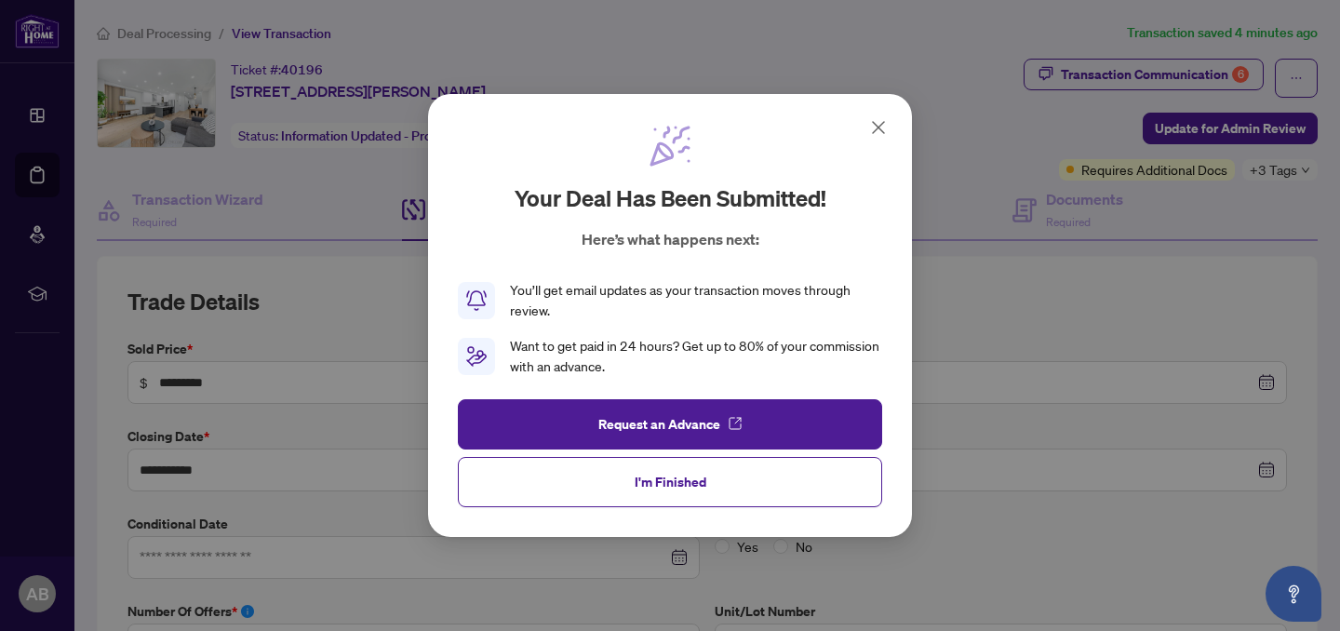
click at [878, 137] on icon at bounding box center [878, 127] width 22 height 22
